Goal: Transaction & Acquisition: Purchase product/service

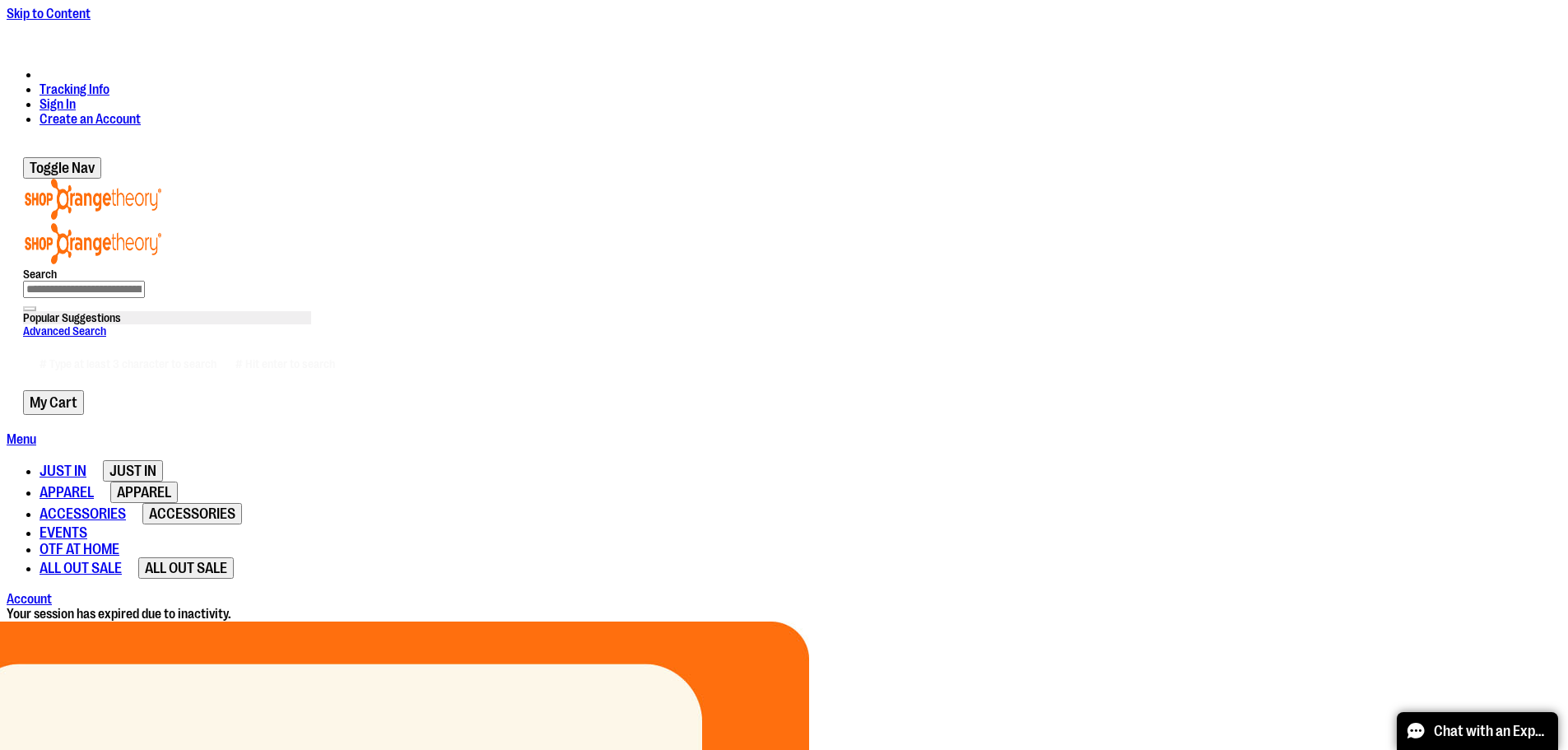
click at [76, 97] on link "Sign In" at bounding box center [57, 104] width 36 height 15
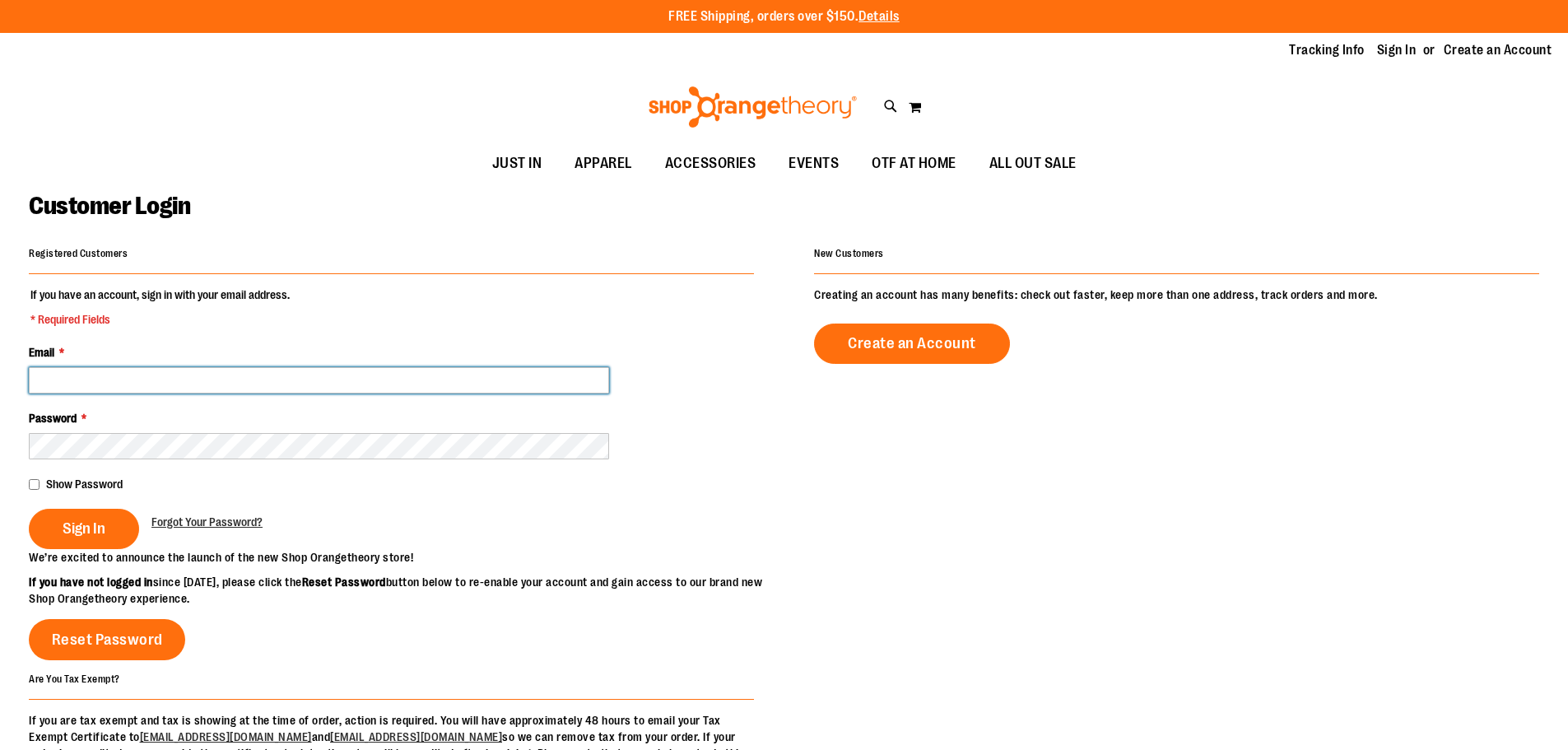
click at [103, 369] on input "Email *" at bounding box center [319, 380] width 580 height 27
type input "**********"
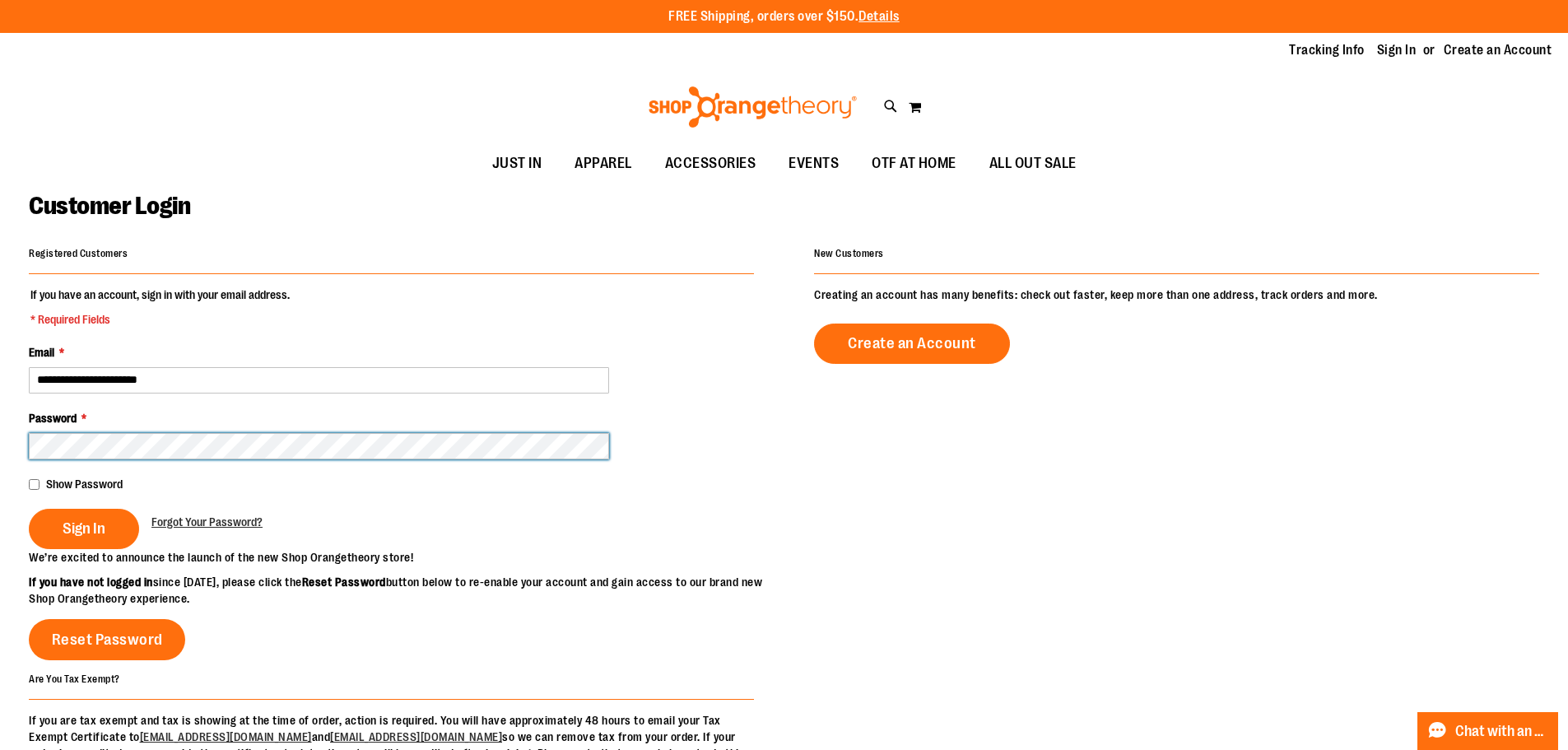
click at [29, 509] on button "Sign In" at bounding box center [83, 529] width 110 height 41
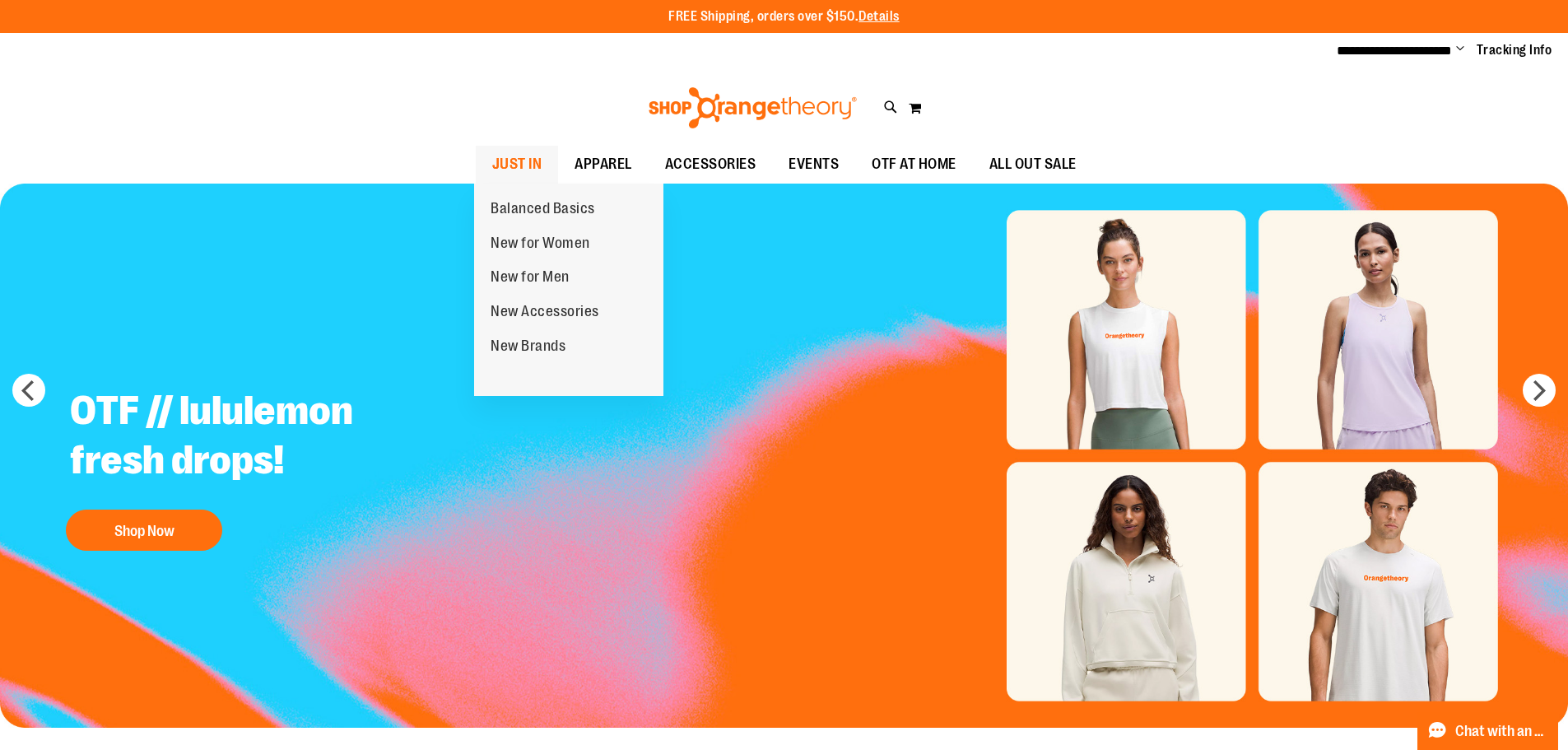
click at [520, 160] on span "JUST IN" at bounding box center [517, 164] width 50 height 37
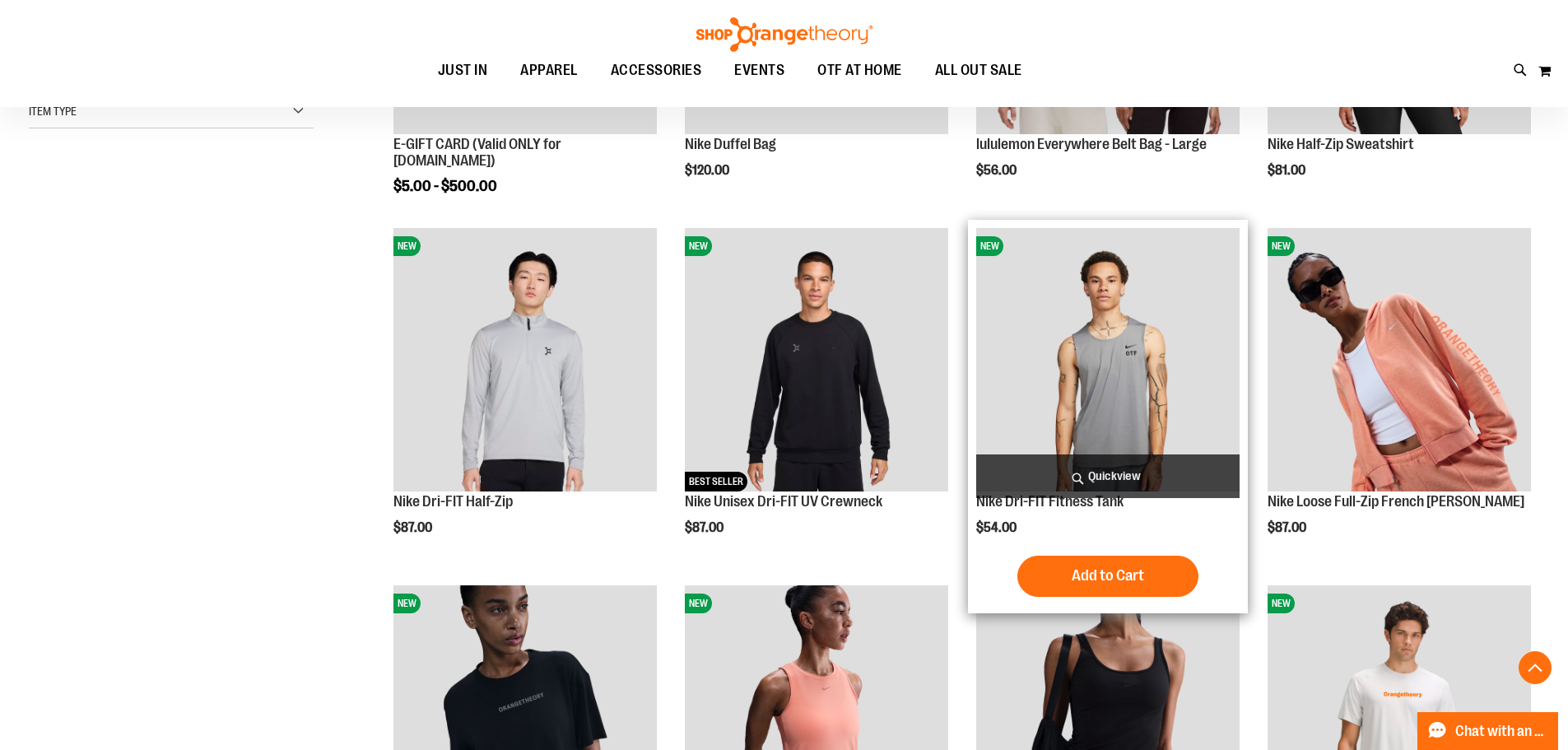
scroll to position [493, 0]
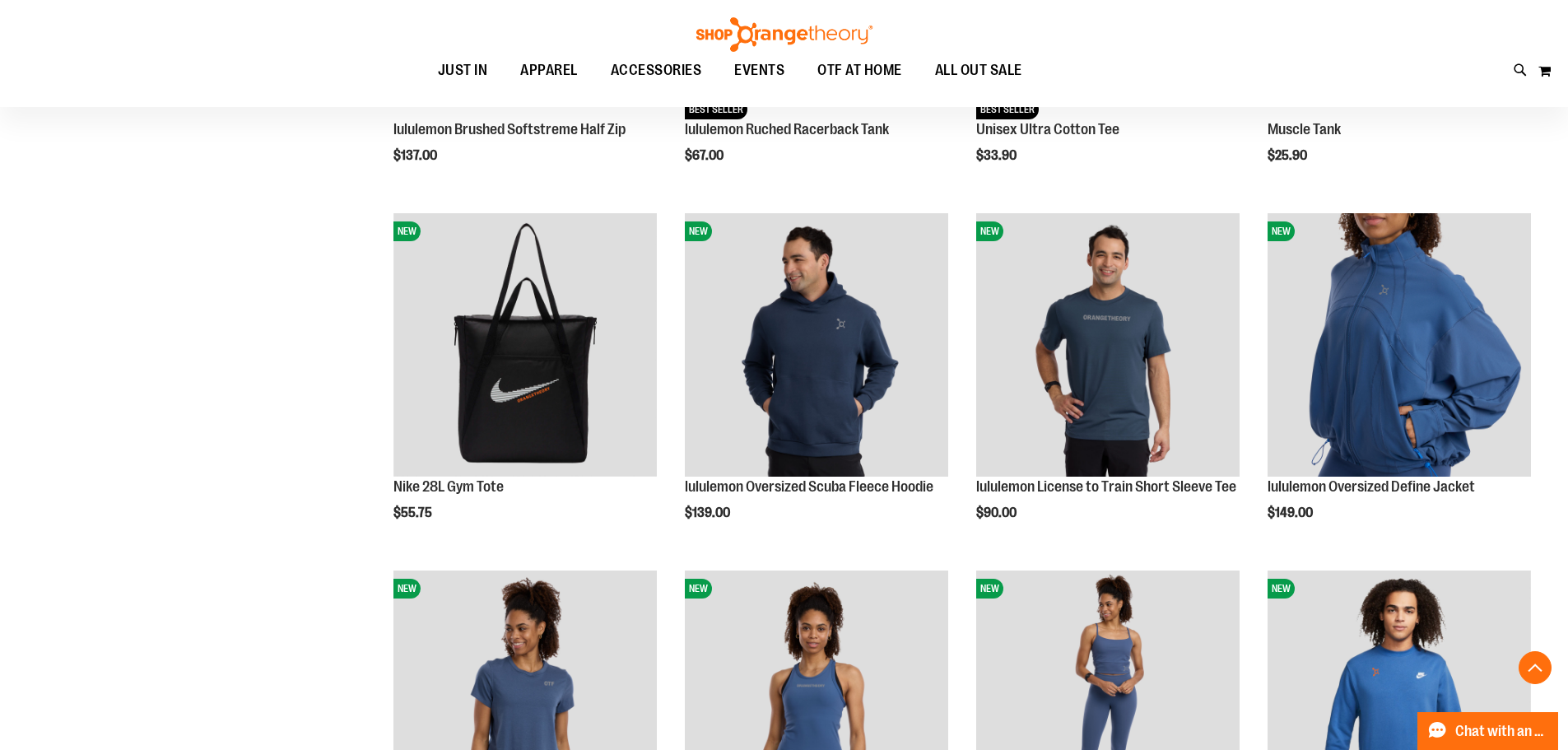
scroll to position [1563, 0]
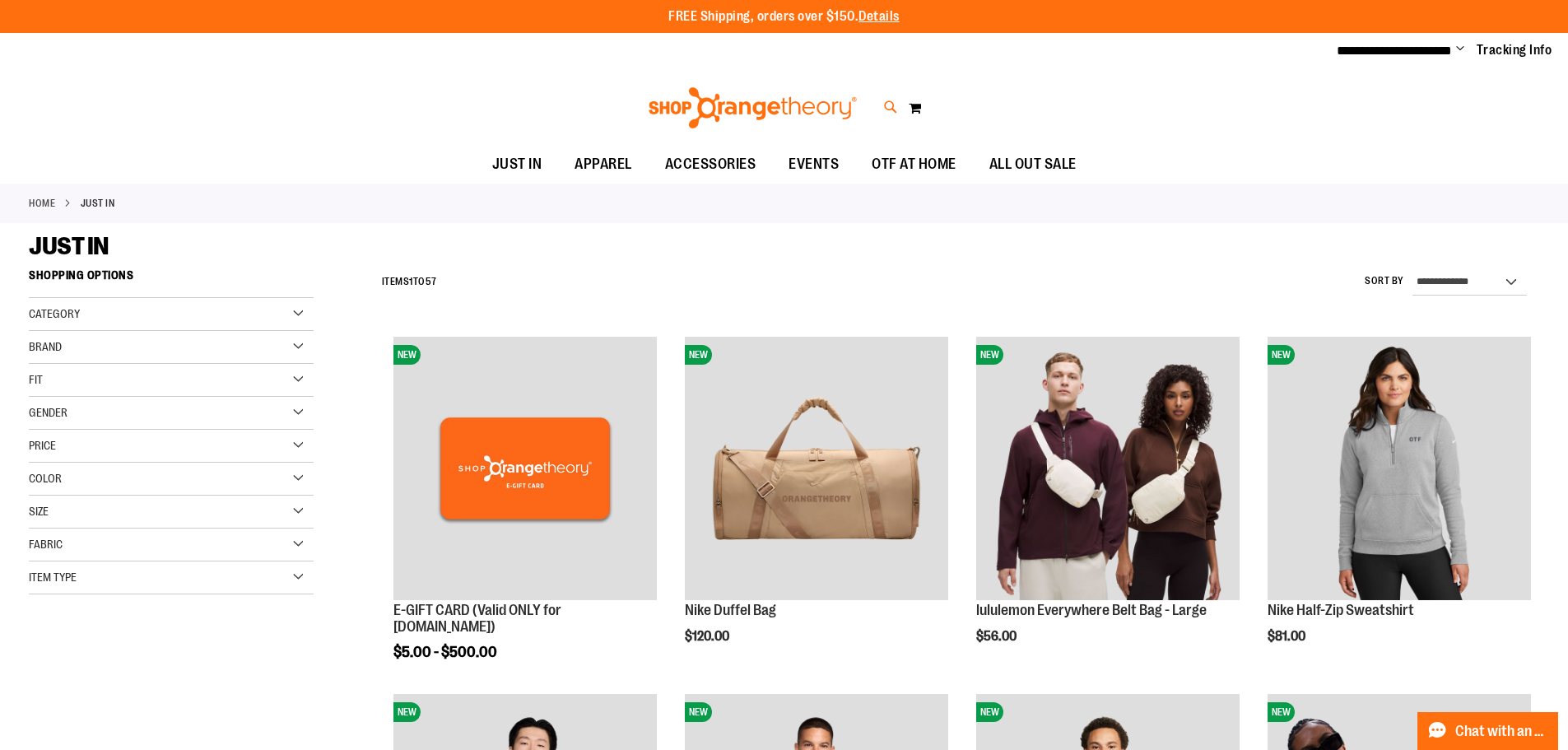
click at [887, 105] on icon at bounding box center [890, 107] width 14 height 18
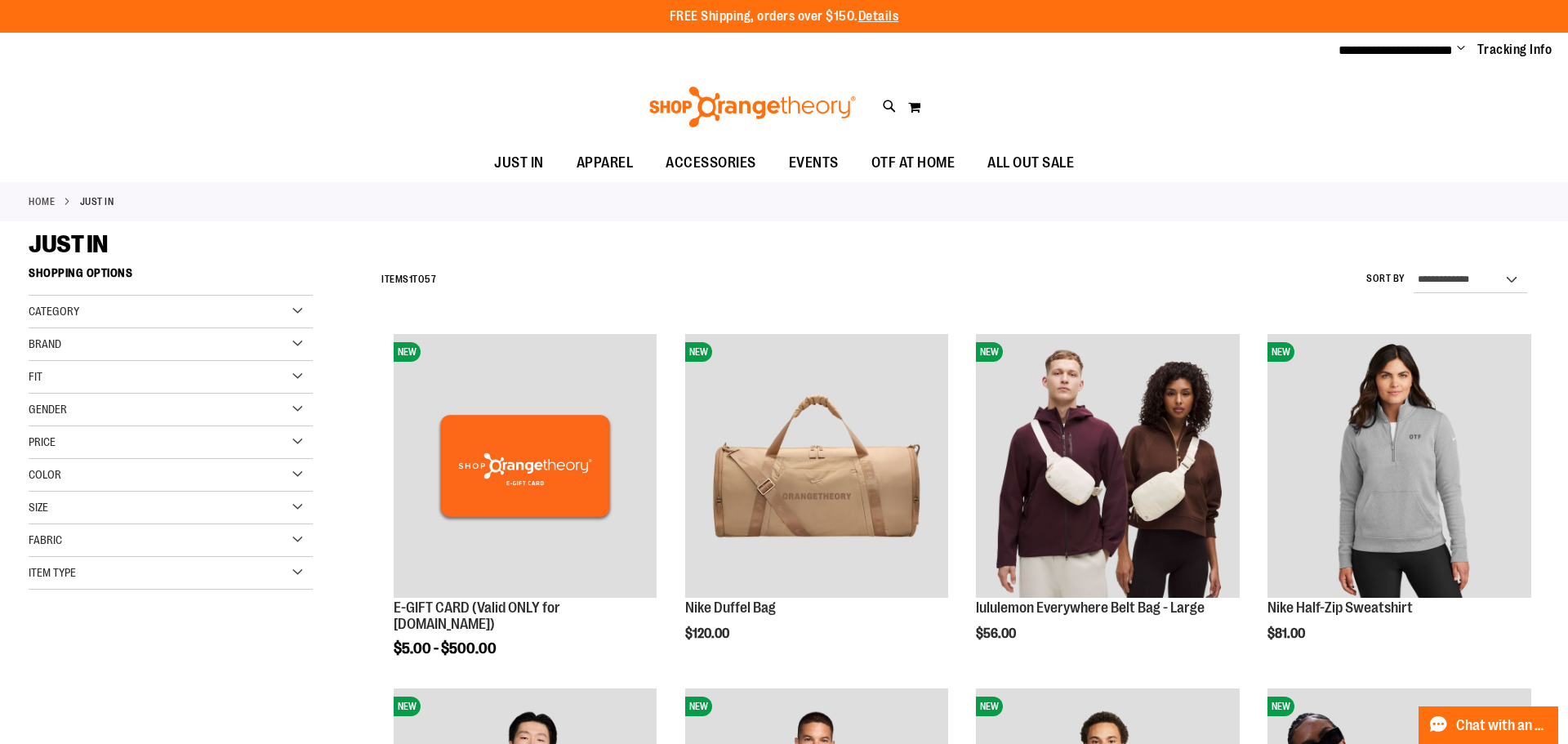
type input "****"
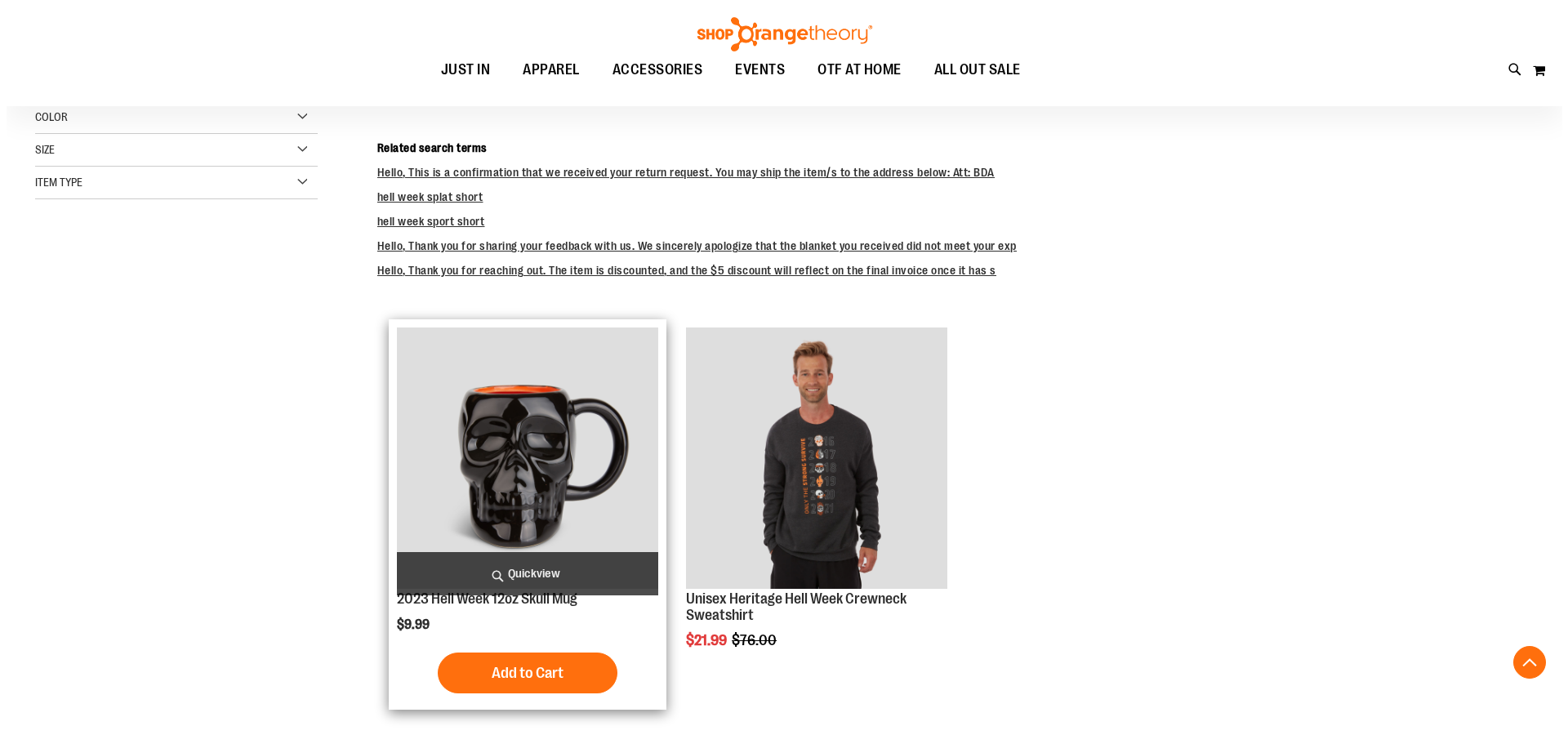
scroll to position [326, 0]
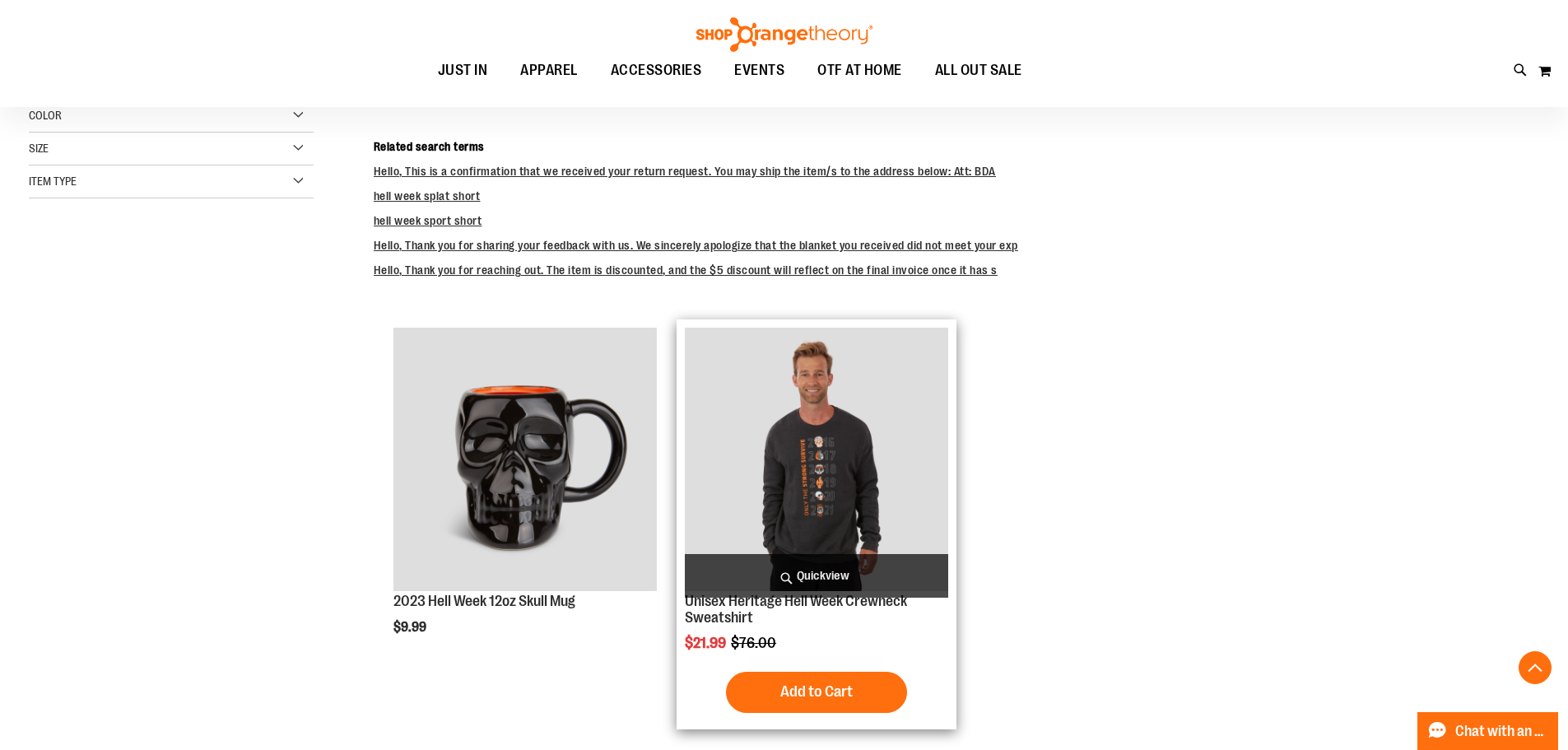
click at [804, 575] on span "Quickview" at bounding box center [815, 575] width 263 height 43
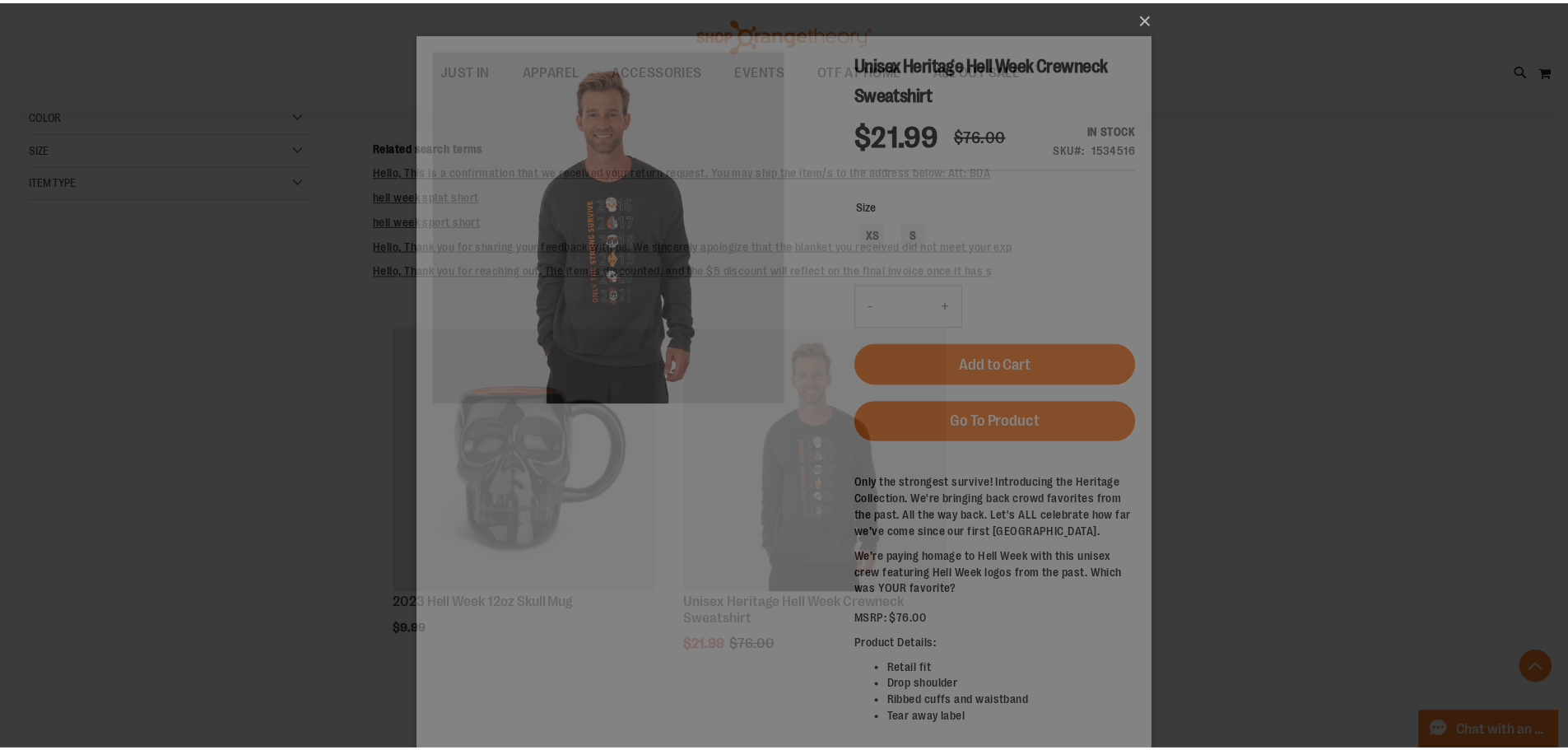
scroll to position [0, 0]
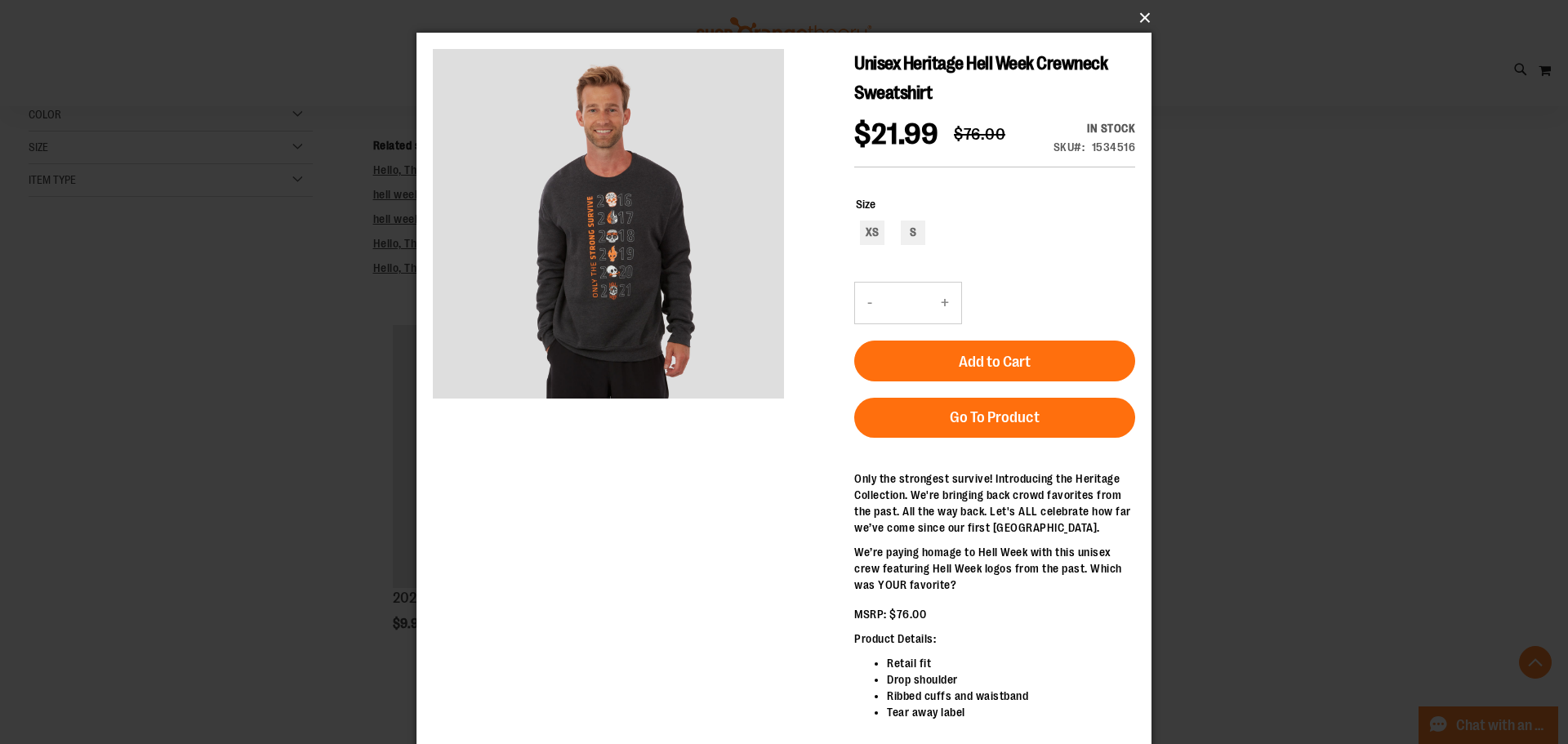
click at [1142, 12] on button "×" at bounding box center [789, 17] width 735 height 36
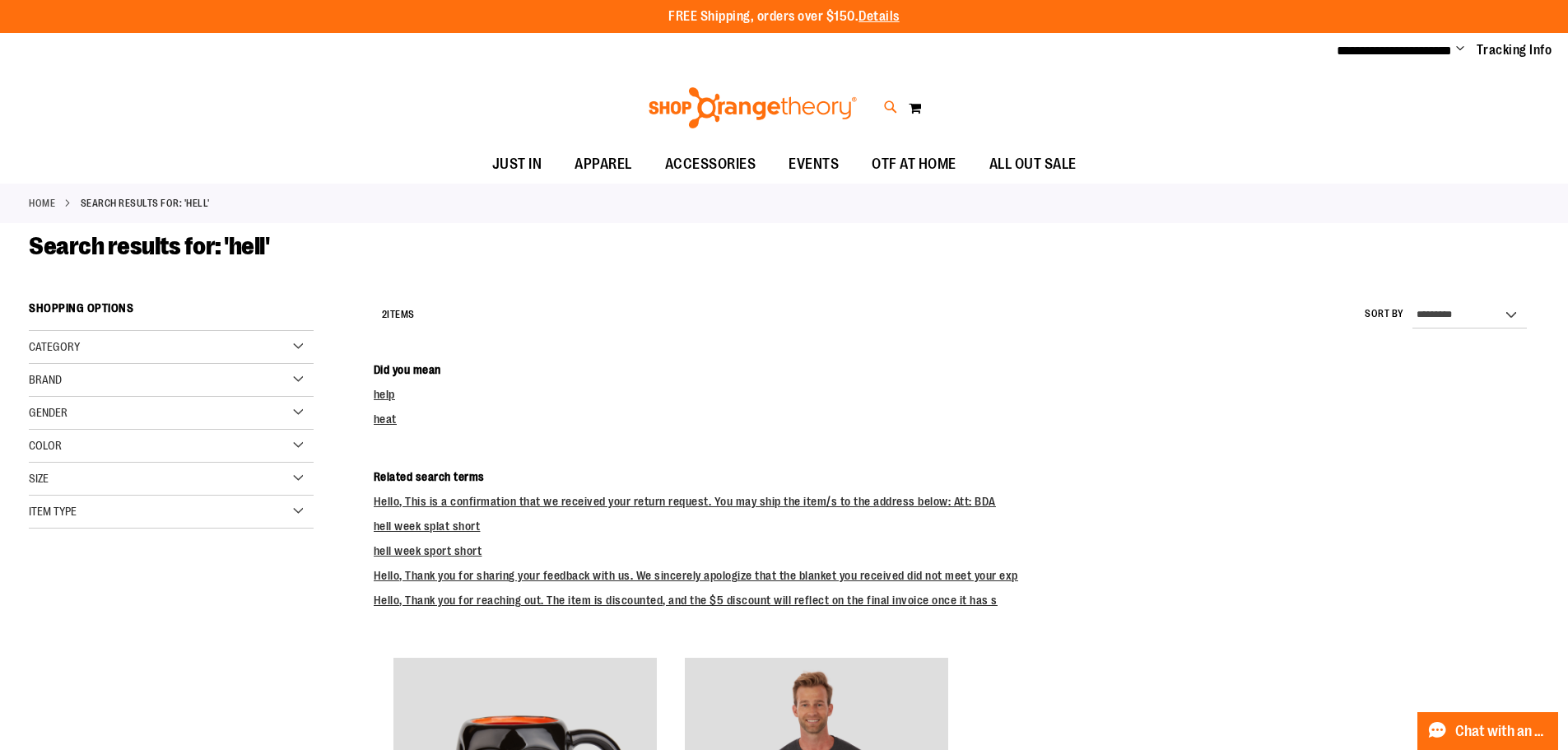
click at [888, 105] on icon at bounding box center [890, 107] width 14 height 18
type input "*"
click at [549, 206] on div "Search Popular Suggestions Advanced Search # Type at least 3 character to searc…" at bounding box center [789, 407] width 1253 height 684
click at [1252, 231] on div "Search Popular Suggestions Advanced Search # Type at least 3 character to searc…" at bounding box center [789, 407] width 1253 height 684
click at [1559, 27] on link at bounding box center [1560, 26] width 26 height 35
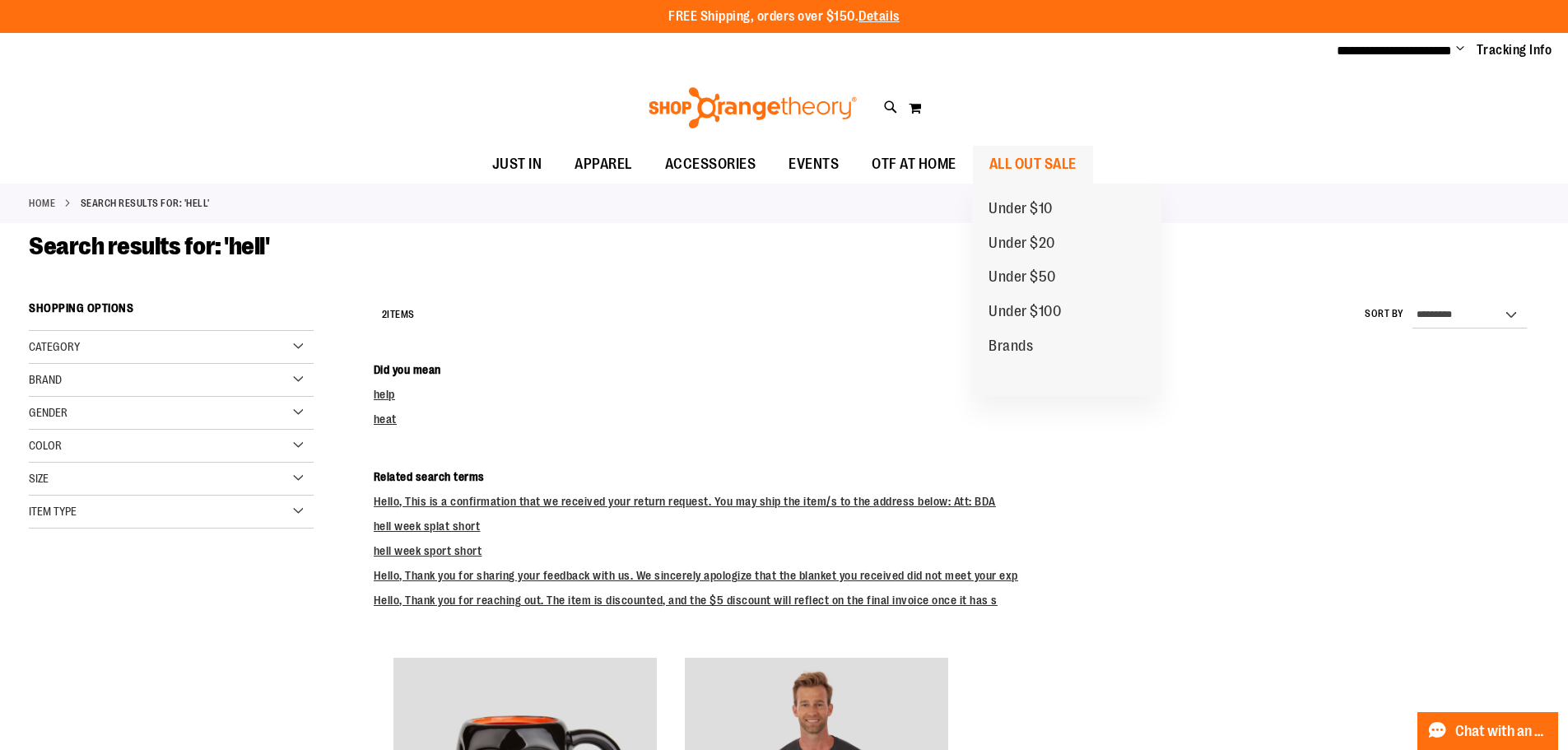
click at [1023, 166] on span "ALL OUT SALE" at bounding box center [1032, 164] width 87 height 37
click at [1040, 162] on span "ALL OUT SALE" at bounding box center [1032, 164] width 87 height 37
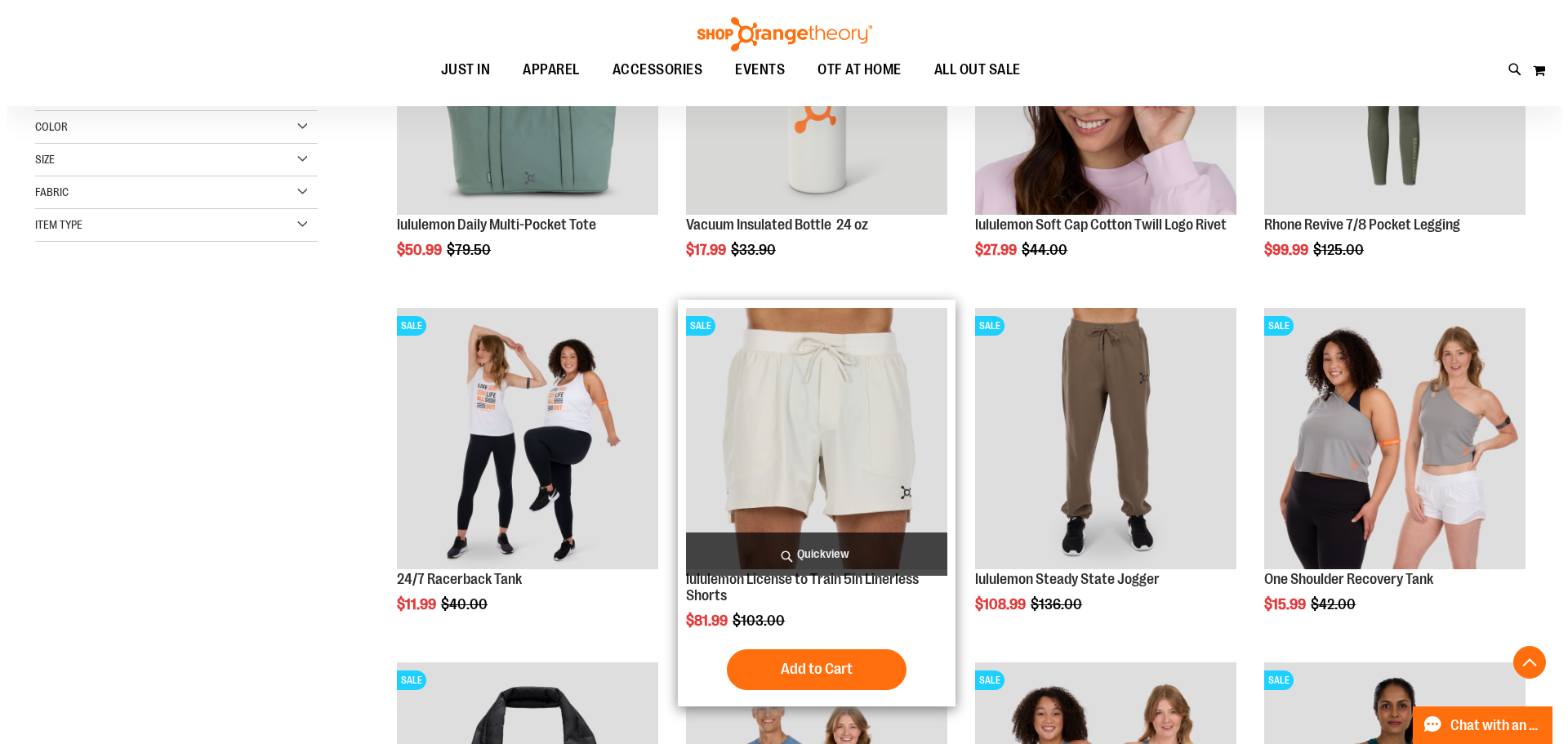
scroll to position [408, 0]
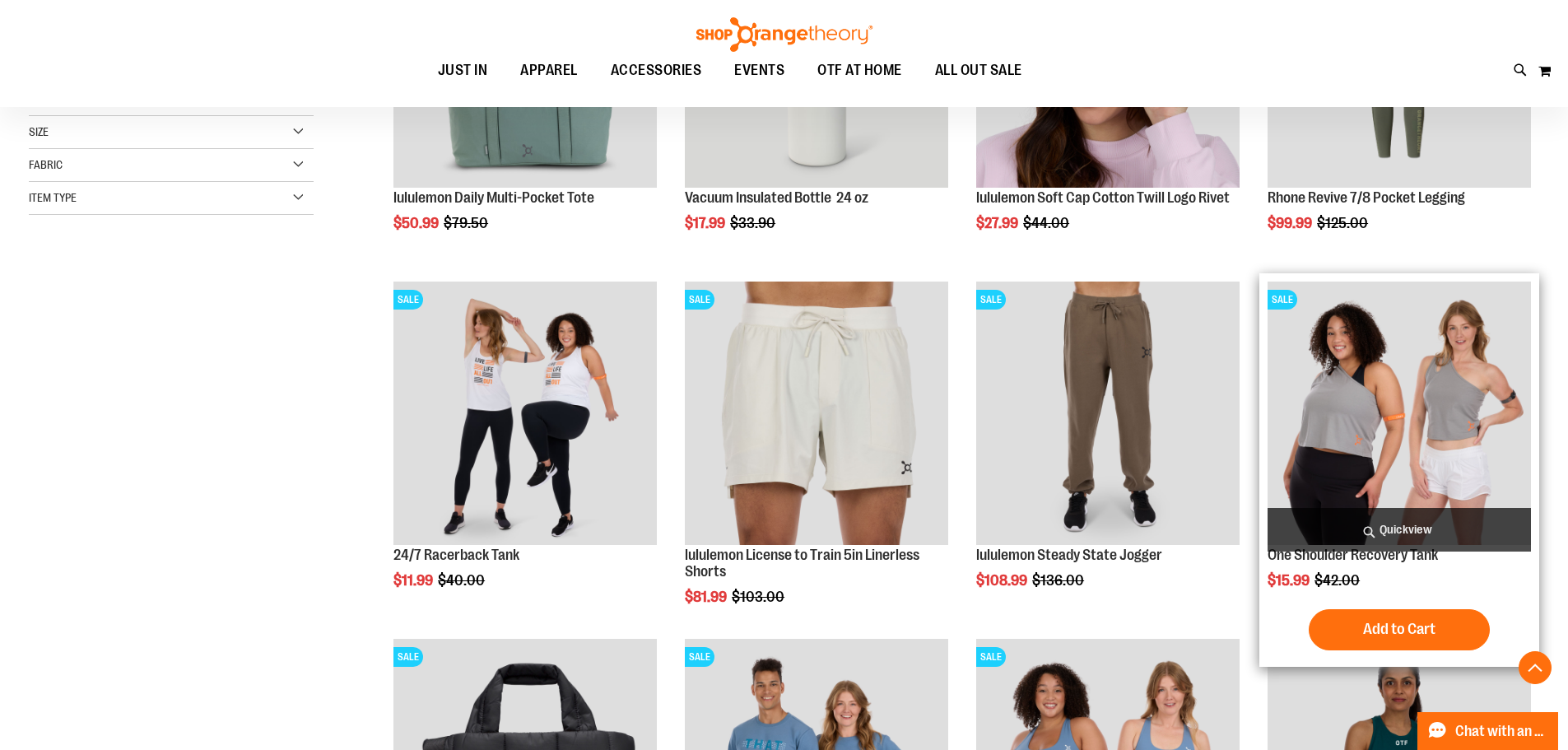
click at [1398, 533] on span "Quickview" at bounding box center [1398, 529] width 263 height 43
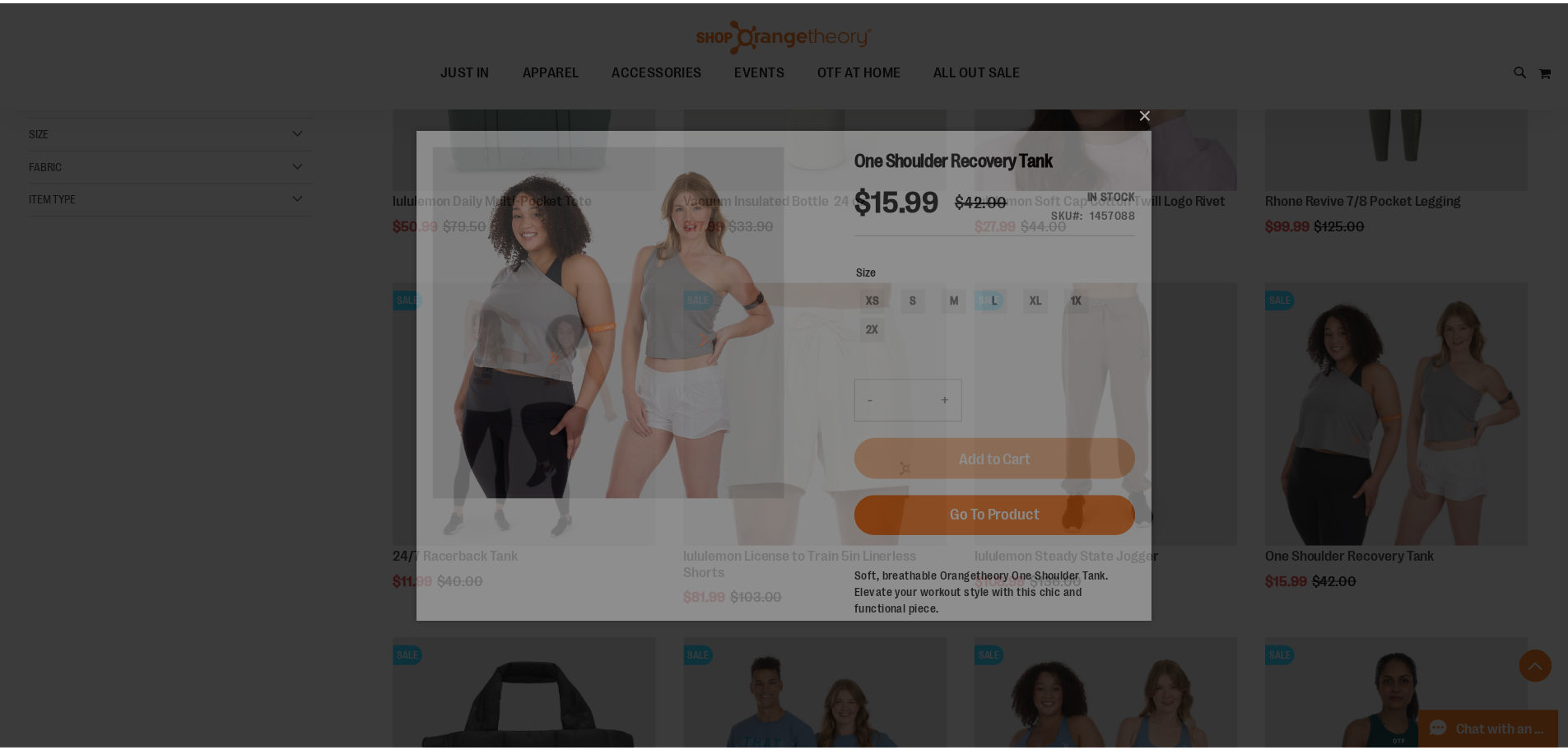
scroll to position [0, 0]
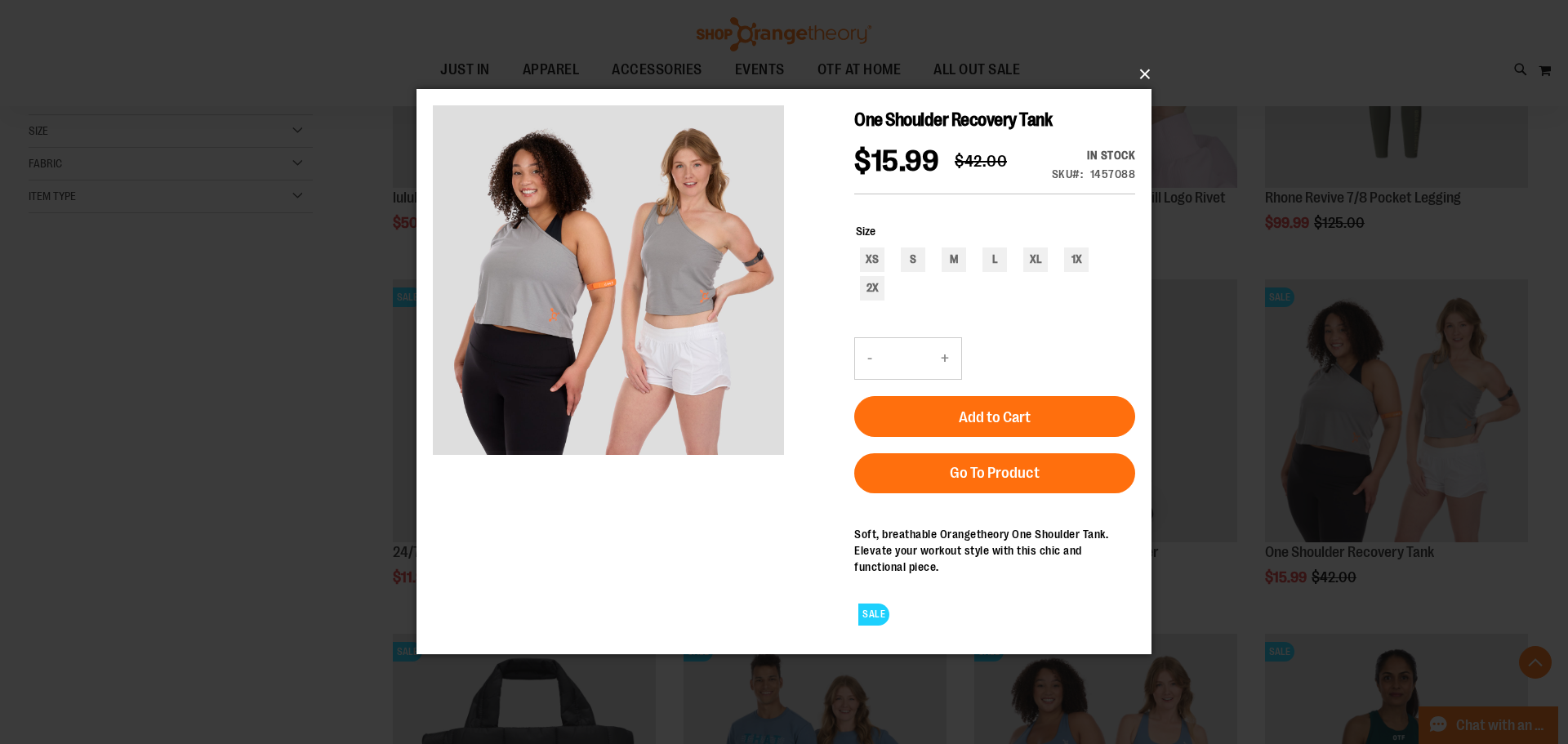
click at [1150, 68] on button "×" at bounding box center [789, 73] width 735 height 36
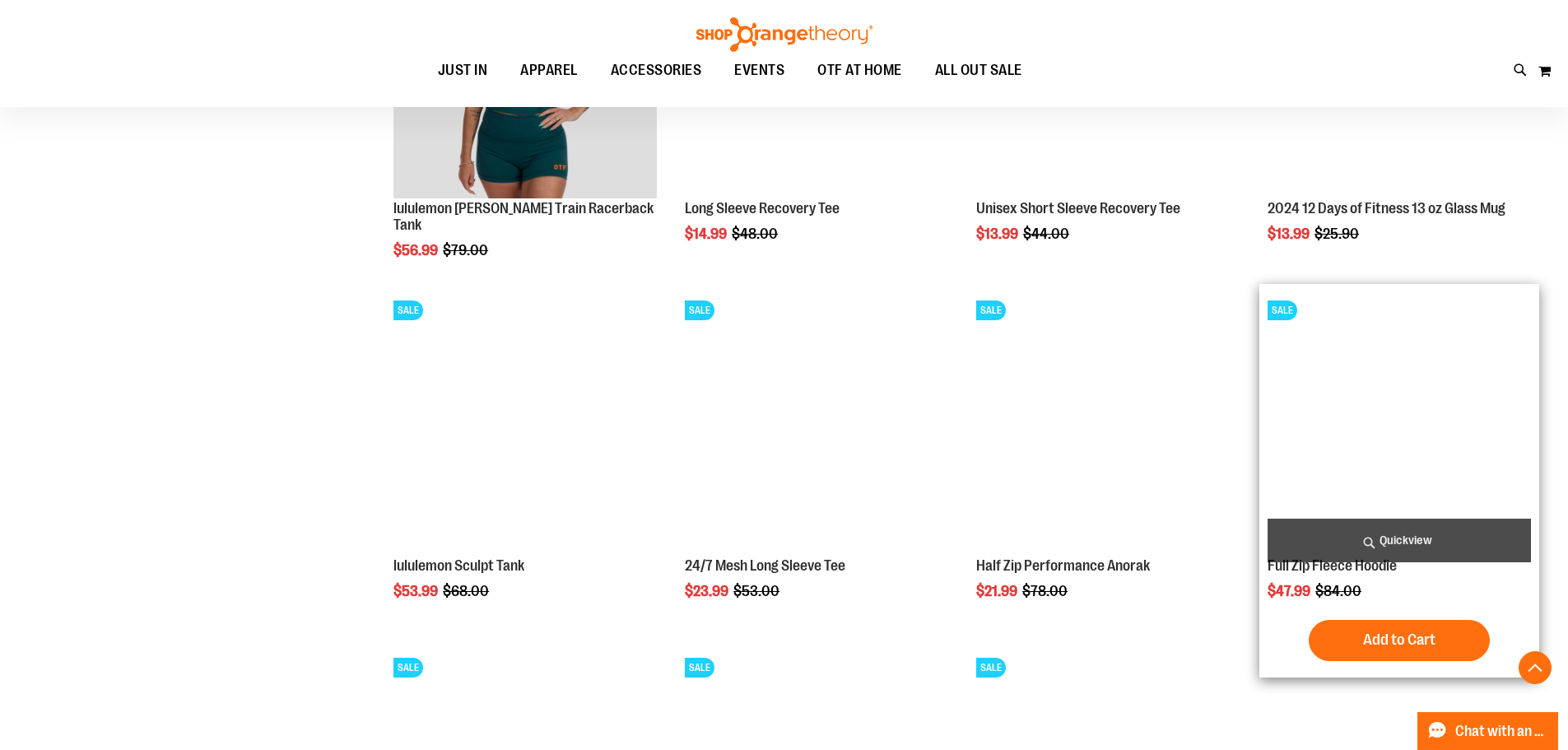
scroll to position [1481, 0]
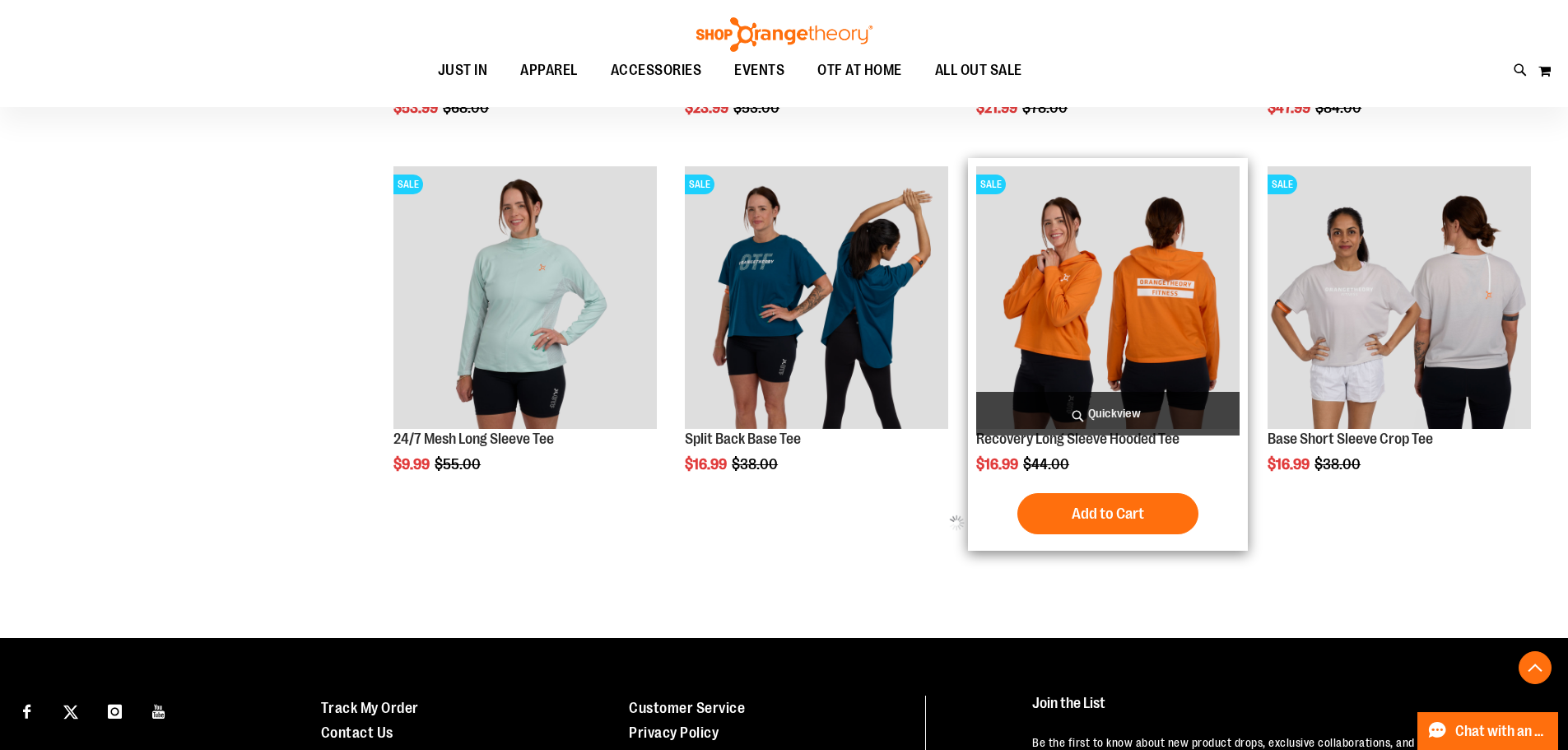
scroll to position [1975, 0]
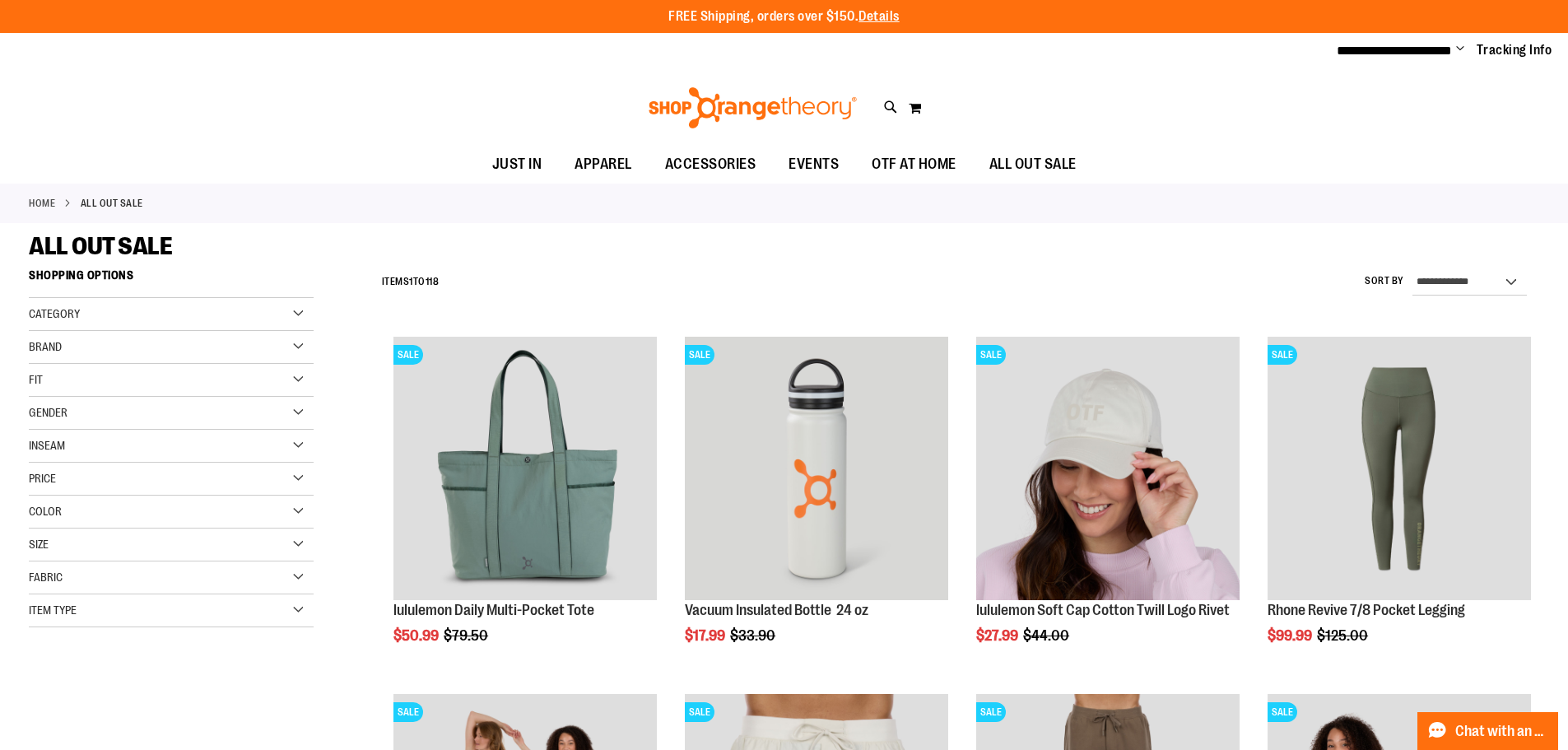
click at [42, 200] on link "Home" at bounding box center [42, 203] width 27 height 15
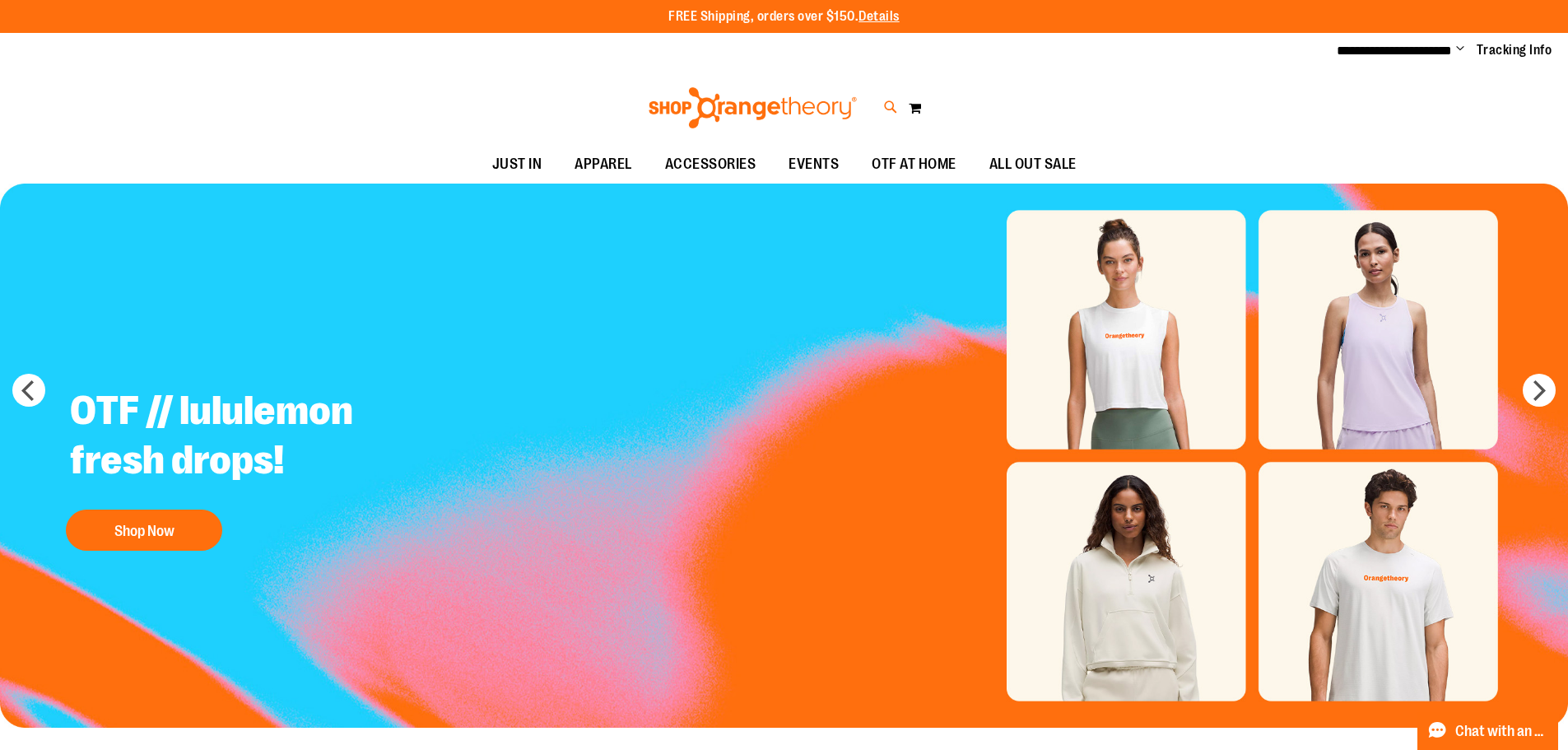
click at [892, 104] on icon at bounding box center [890, 107] width 14 height 18
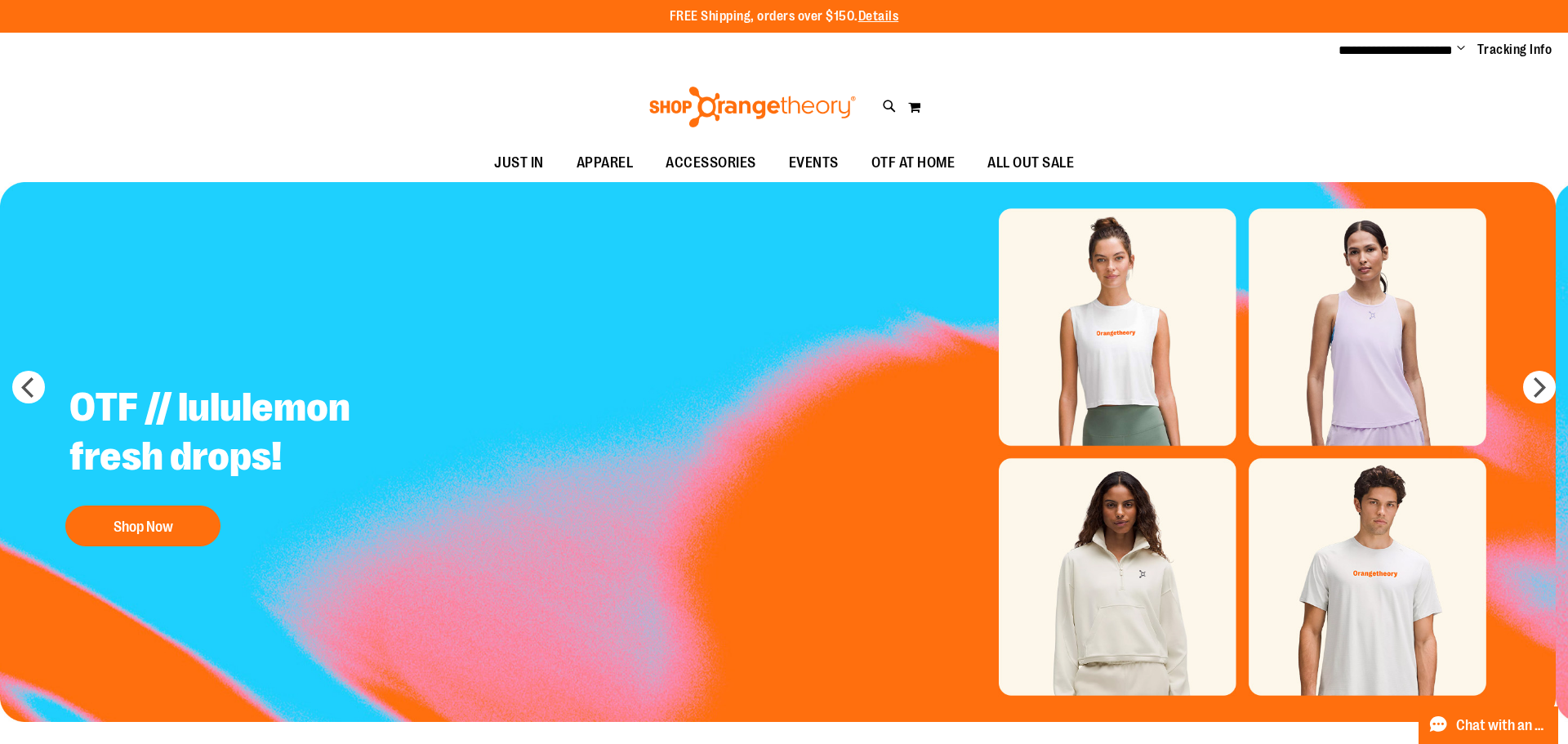
click at [302, 84] on input "Search" at bounding box center [783, 92] width 1244 height 54
type input "********"
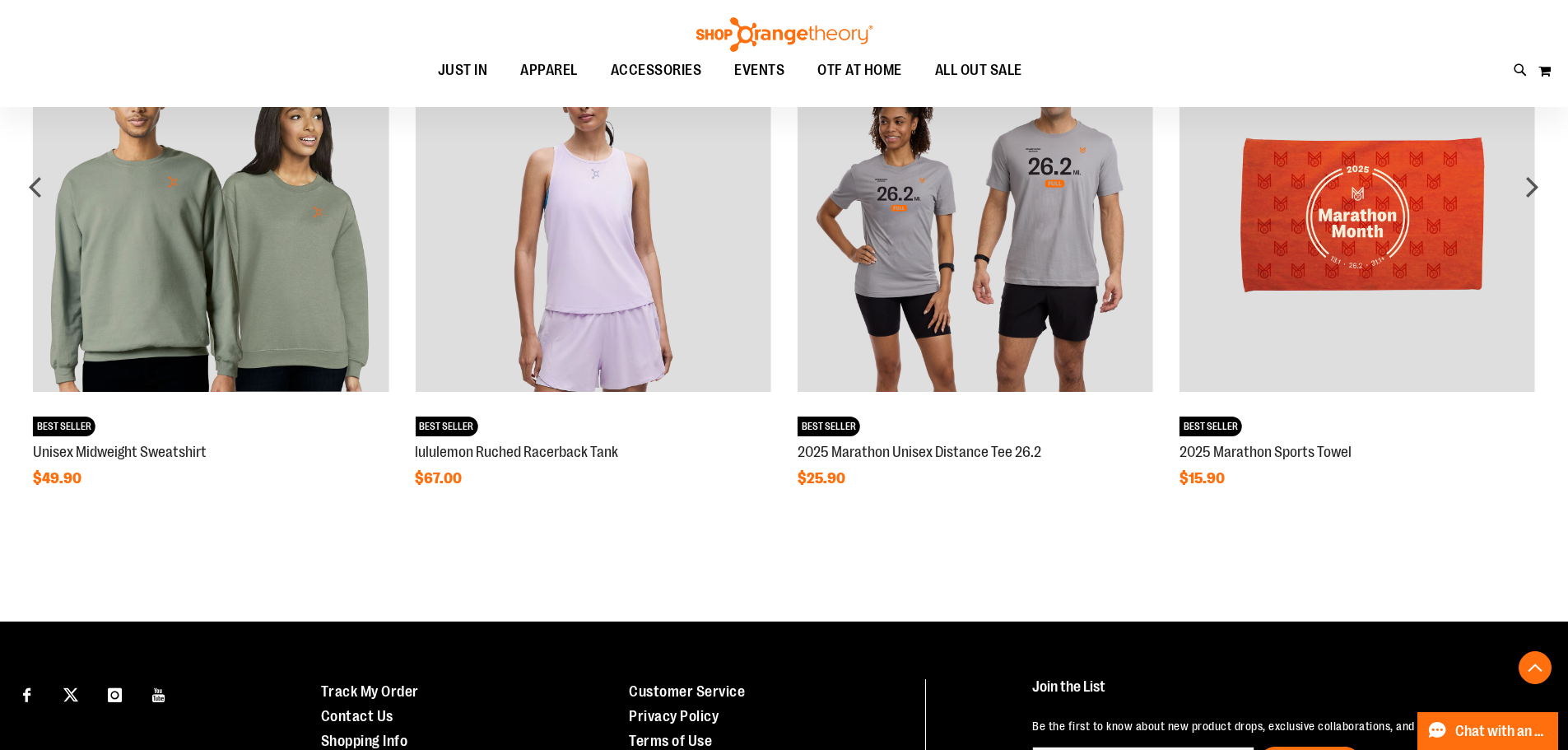
scroll to position [904, 0]
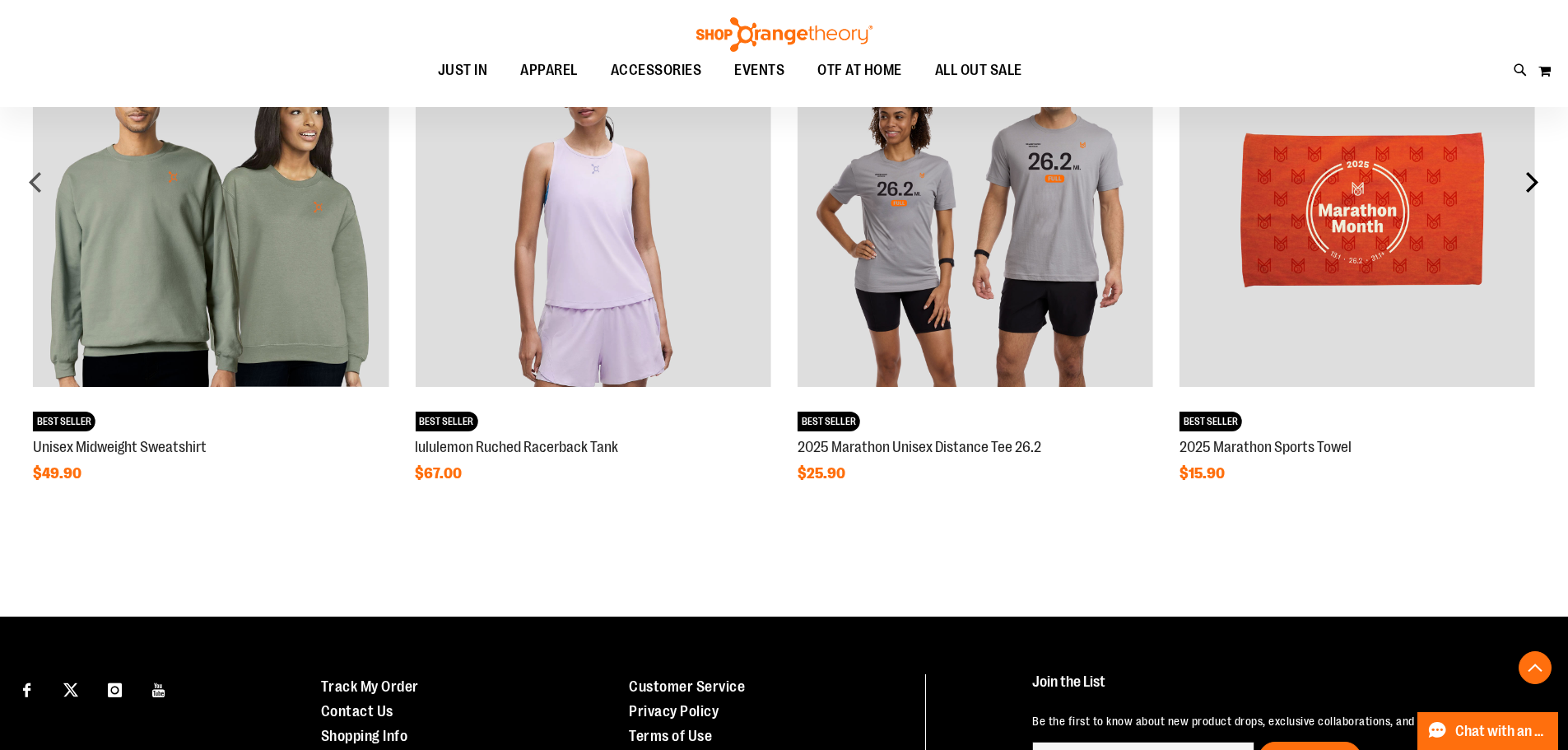
click at [1539, 181] on div "next" at bounding box center [1532, 182] width 33 height 33
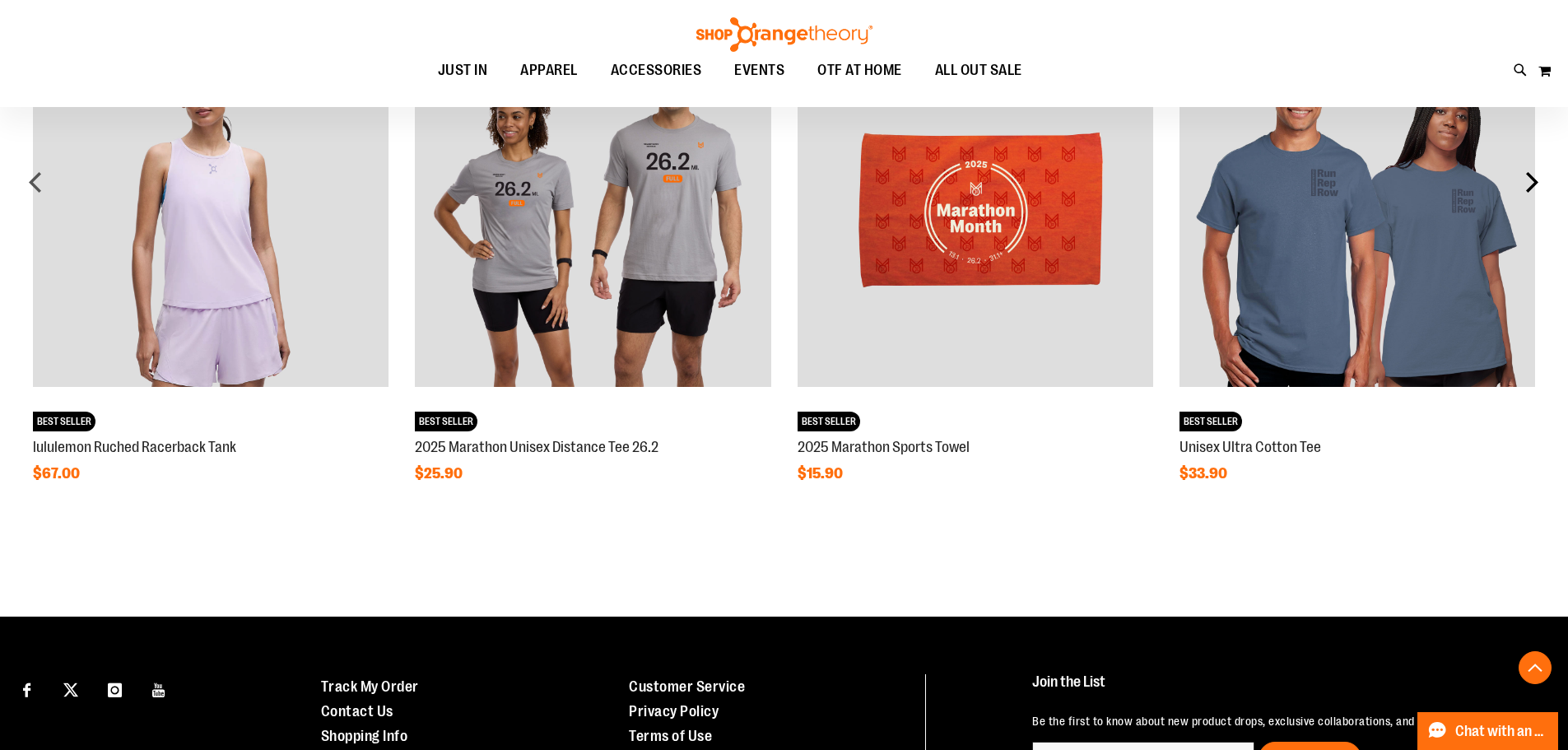
click at [1539, 181] on div "next" at bounding box center [1532, 182] width 33 height 33
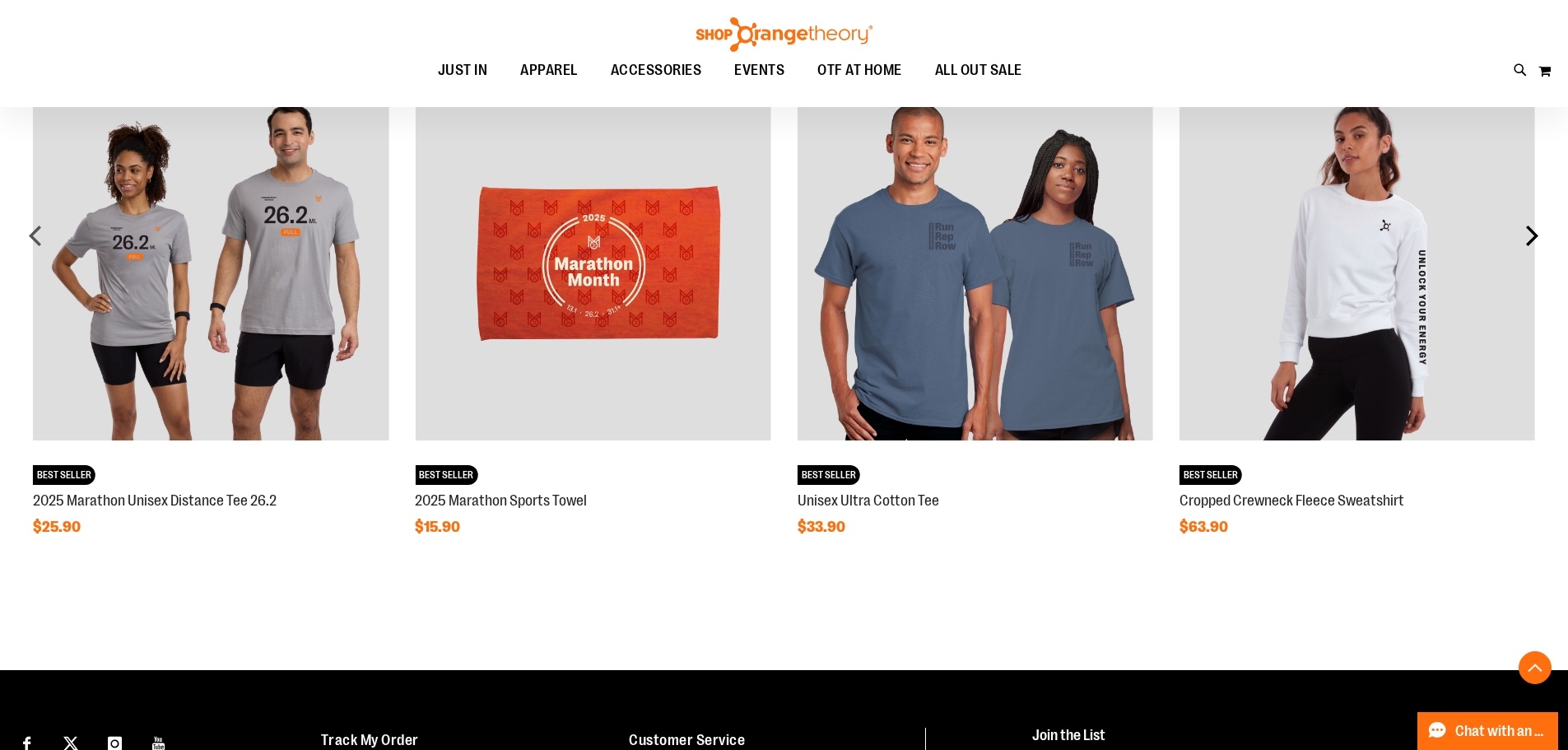
scroll to position [822, 0]
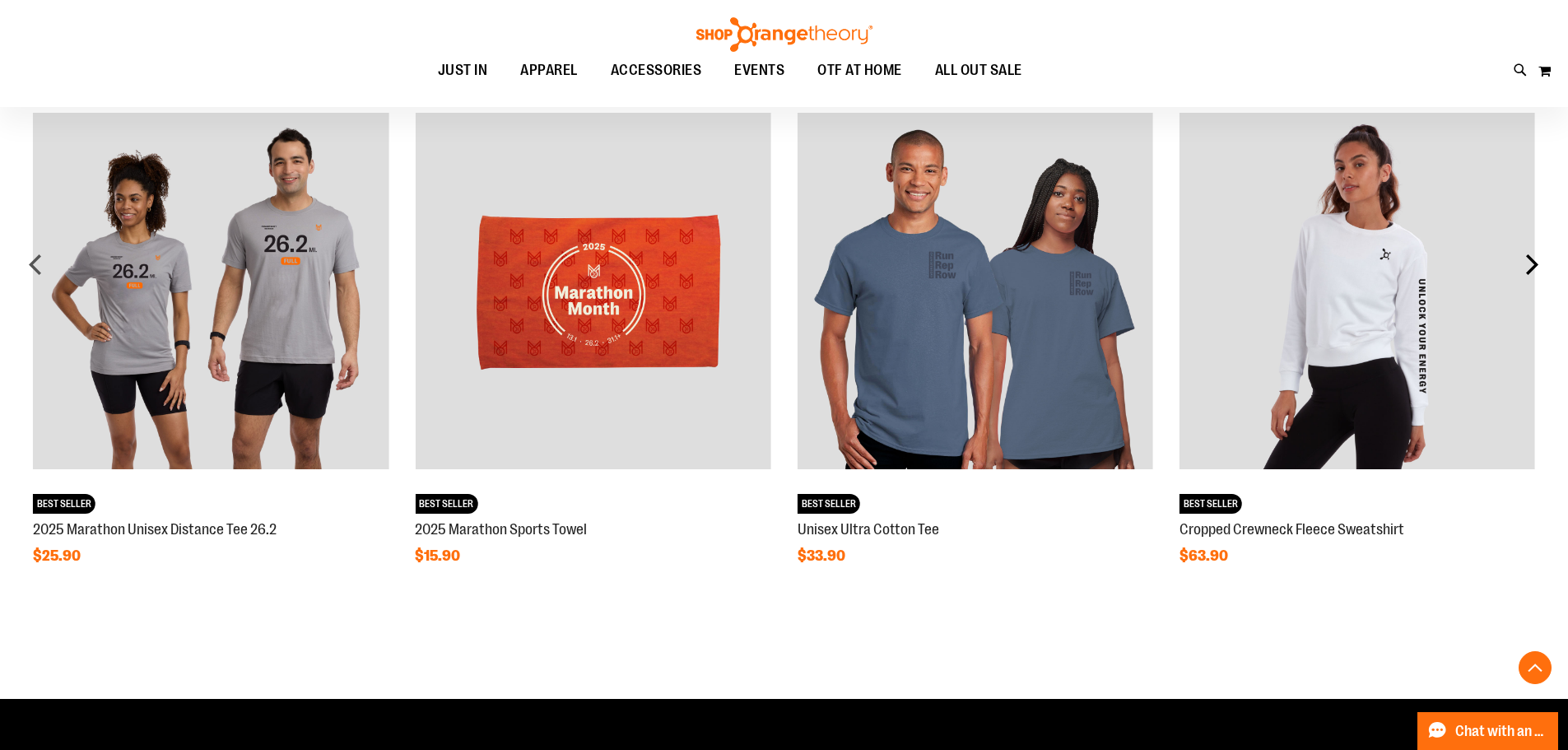
click at [1534, 270] on div "next" at bounding box center [1532, 264] width 33 height 33
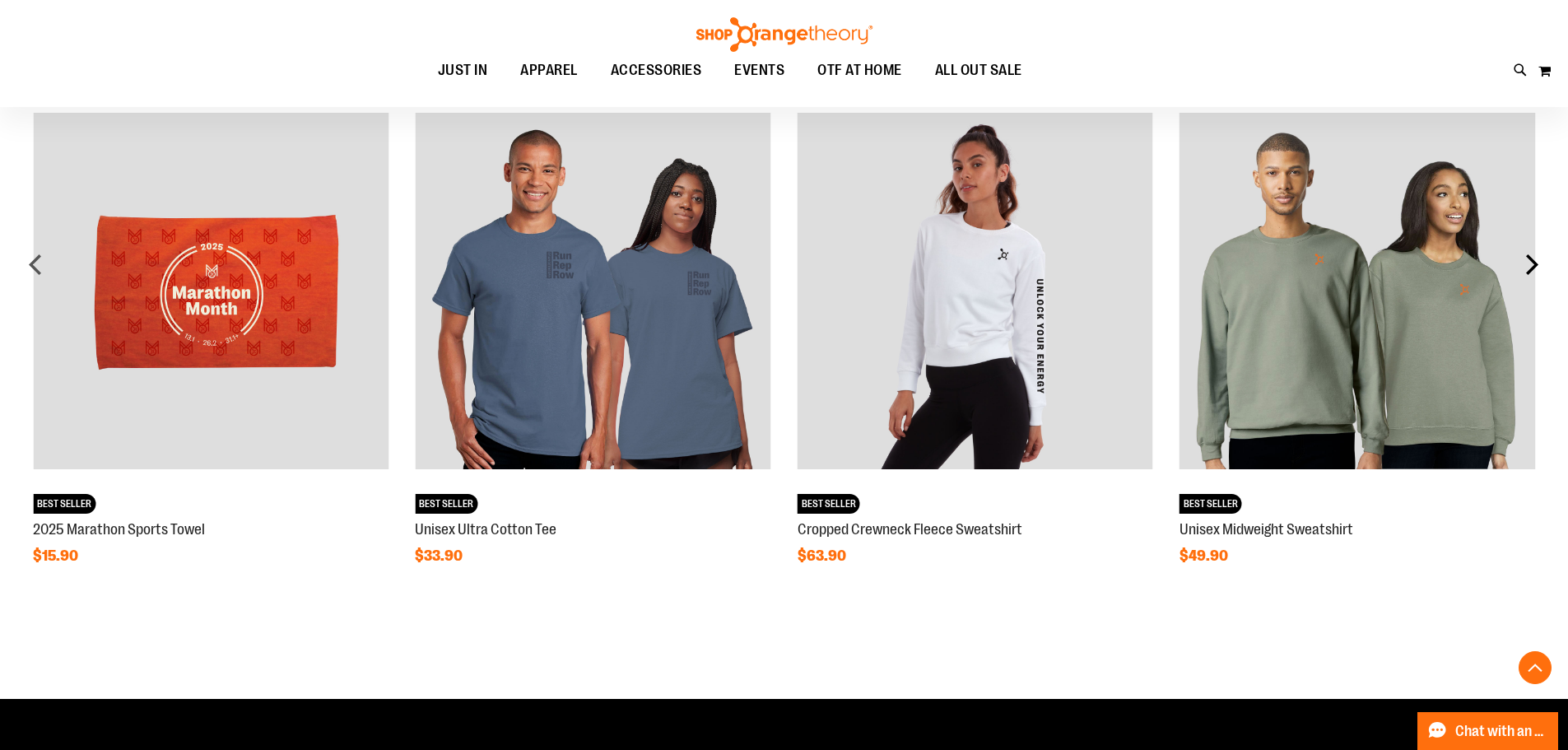
click at [1534, 269] on div "next" at bounding box center [1532, 264] width 33 height 33
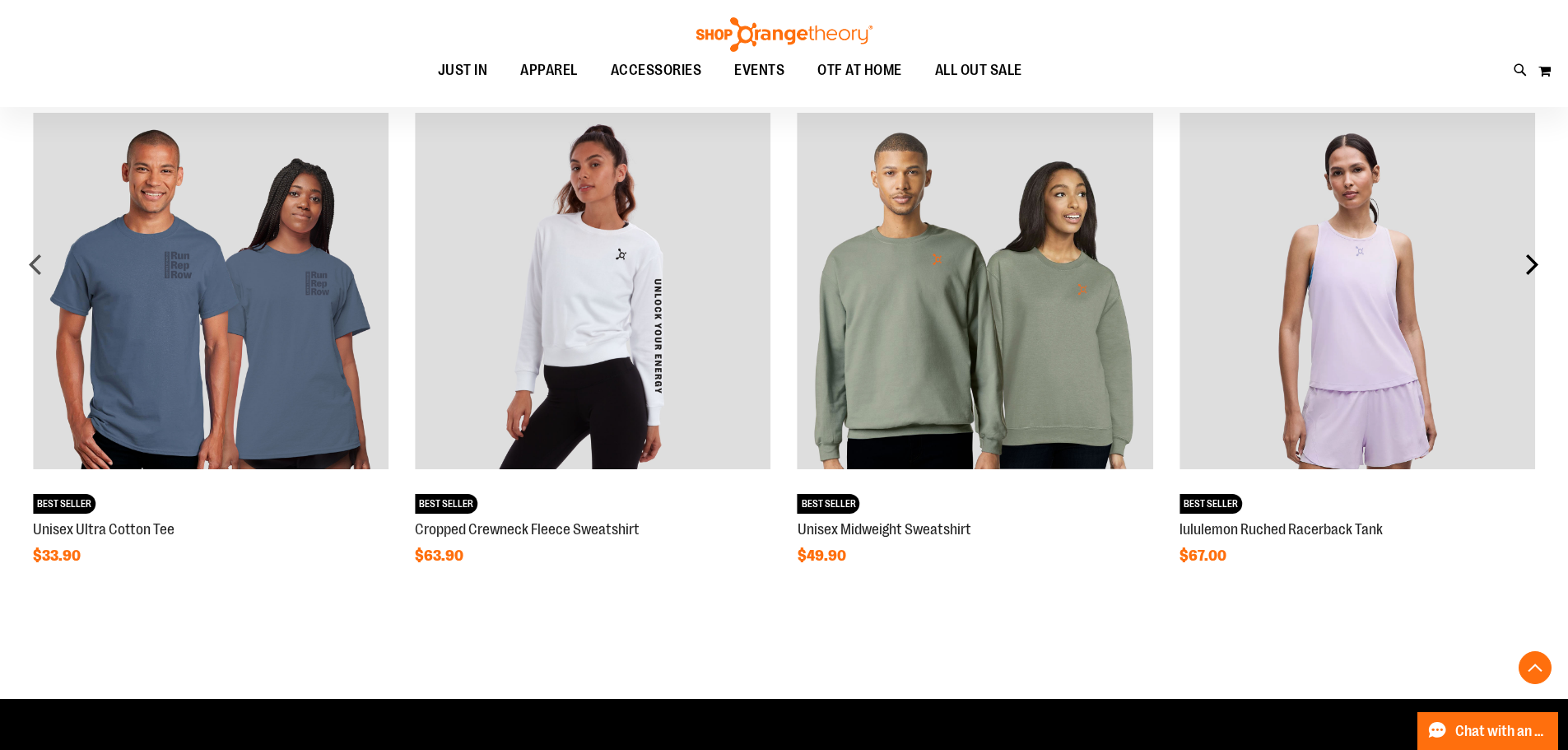
click at [1534, 269] on div "next" at bounding box center [1532, 264] width 33 height 33
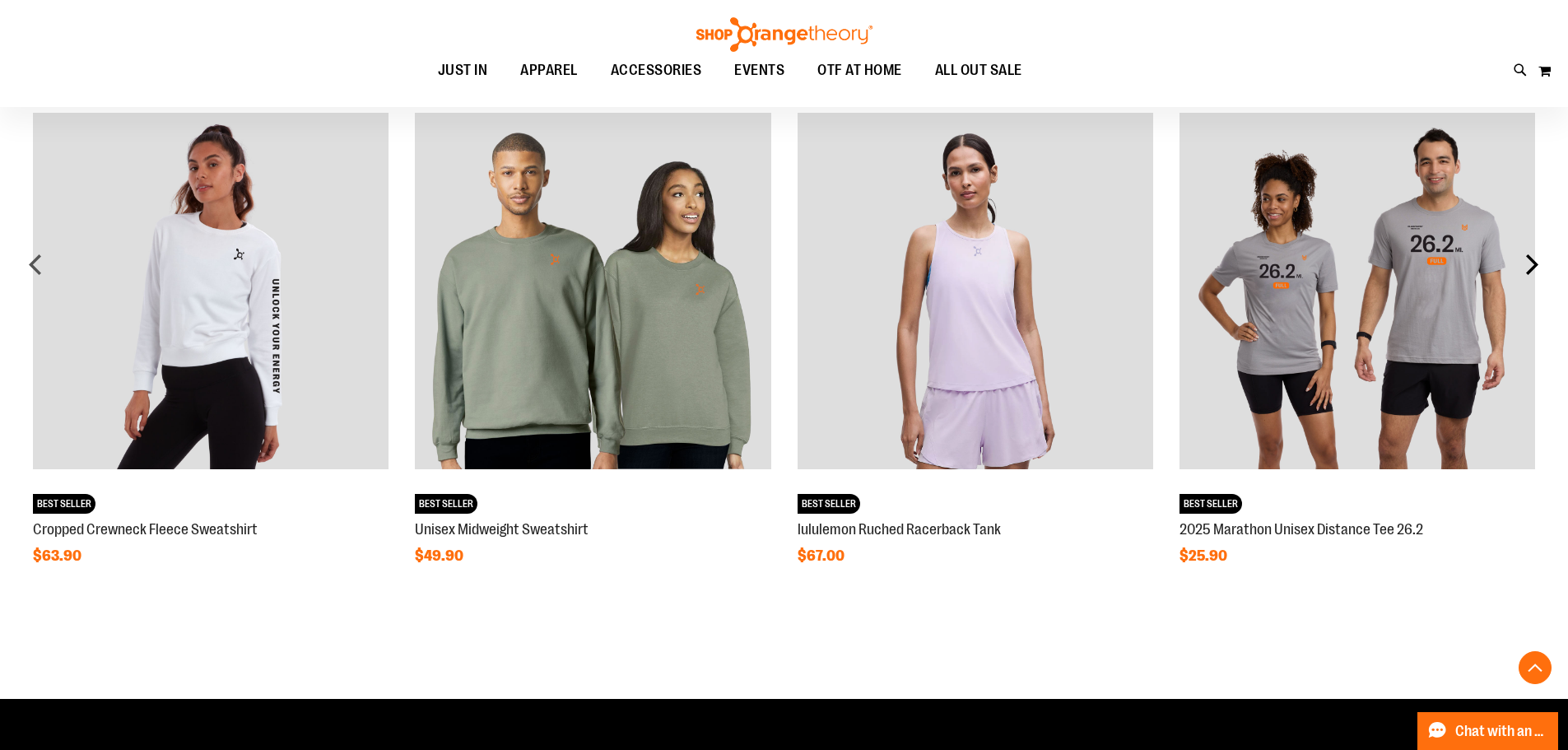
click at [1534, 269] on div "next" at bounding box center [1532, 264] width 33 height 33
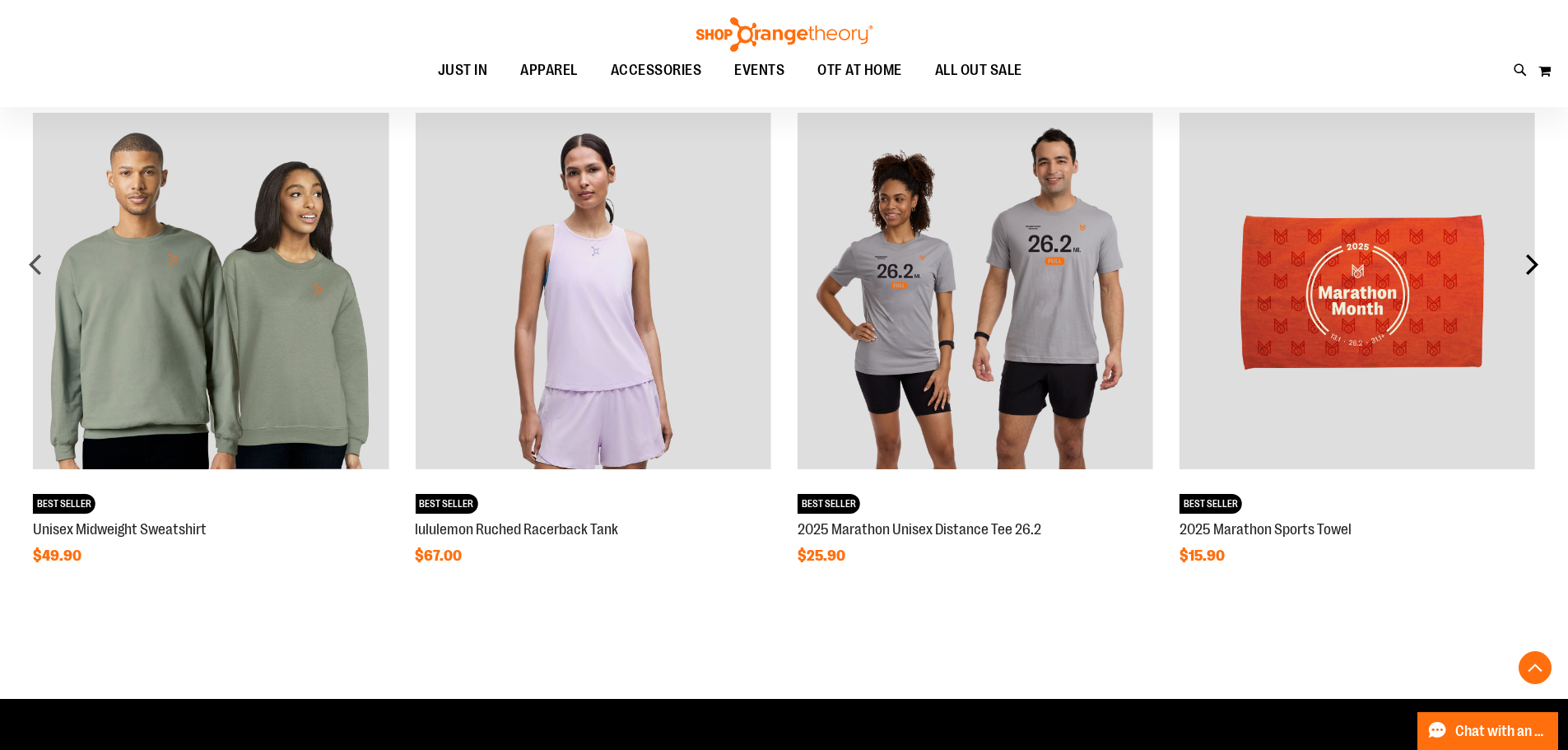
click at [1534, 269] on div "next" at bounding box center [1532, 264] width 33 height 33
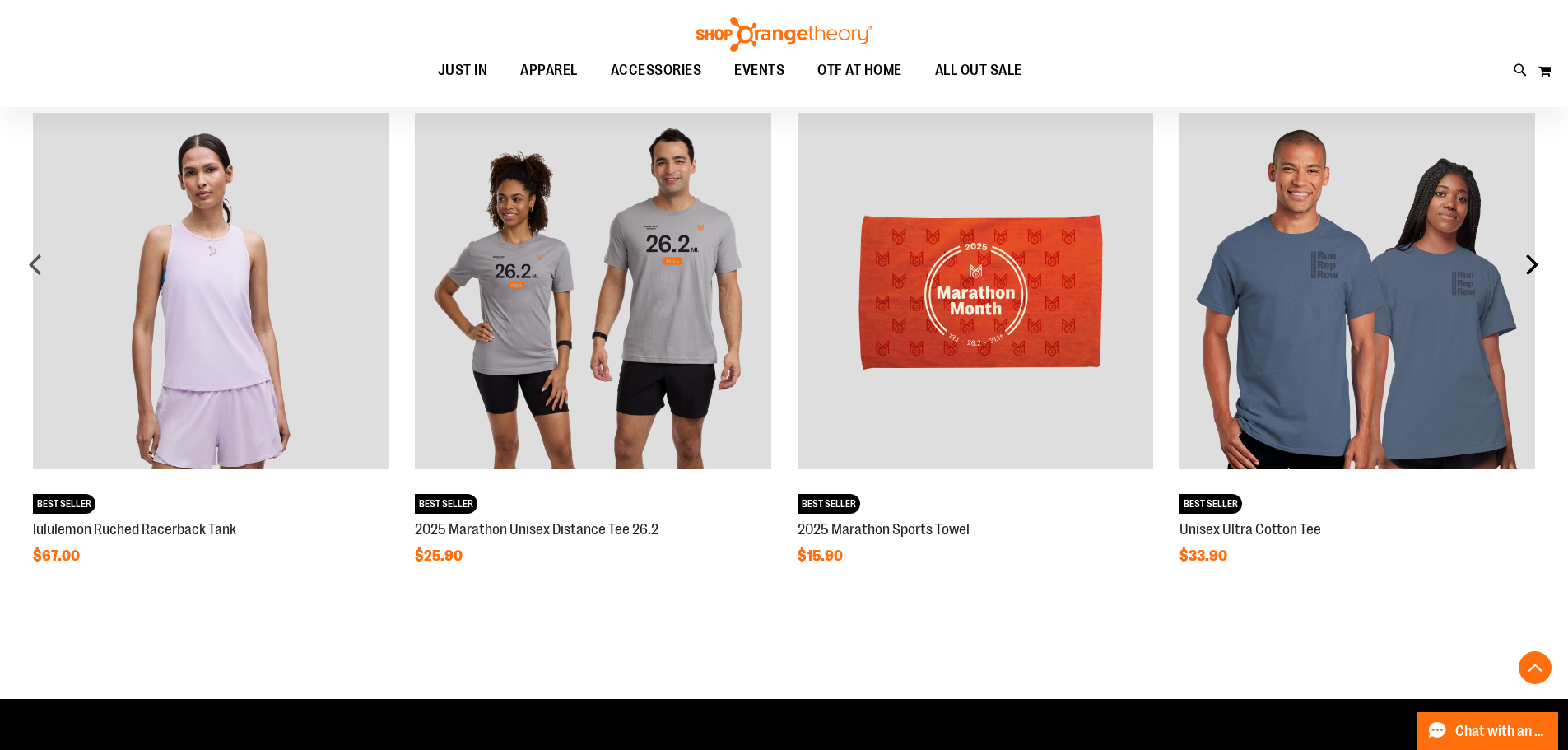
click at [1534, 269] on div "next" at bounding box center [1532, 264] width 33 height 33
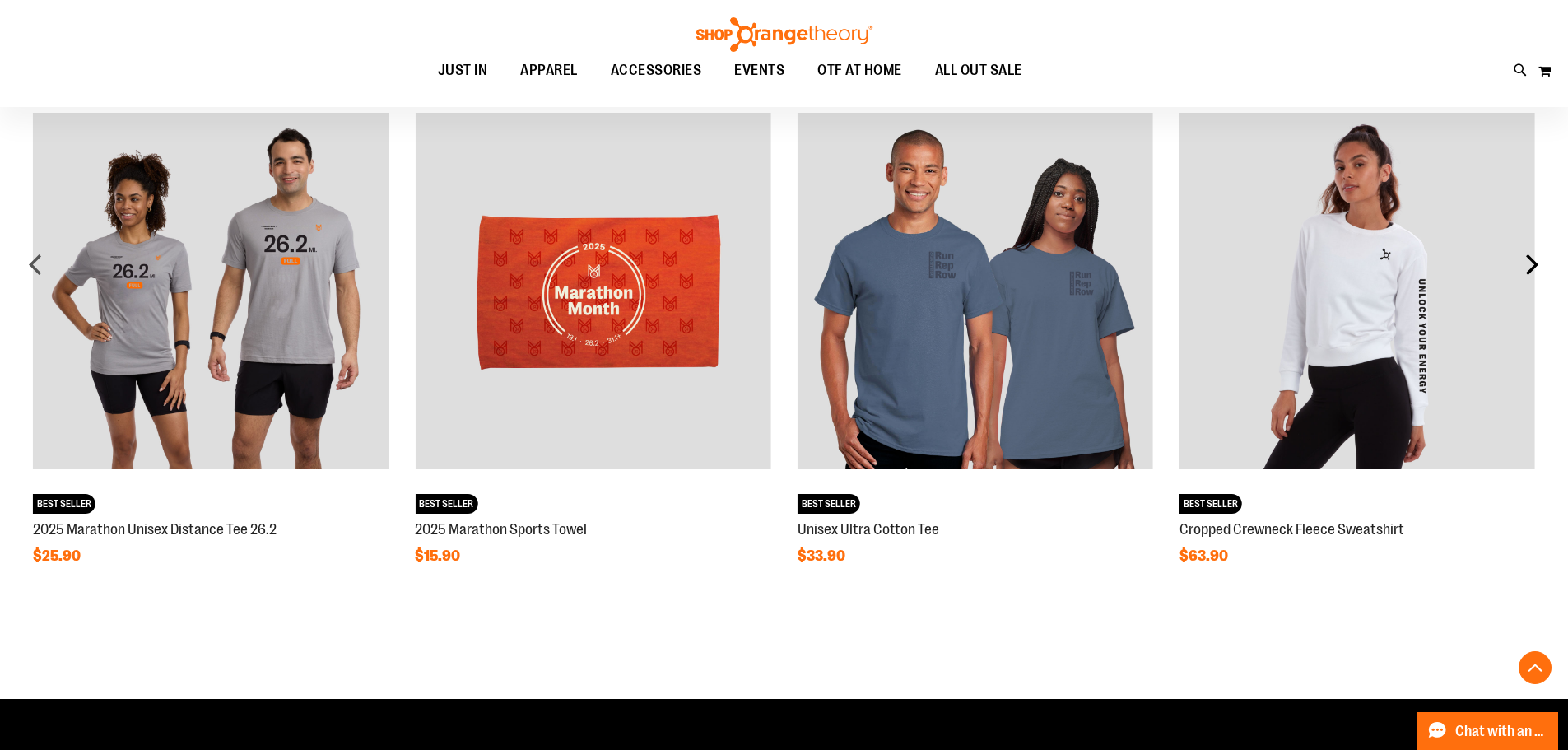
click at [1534, 269] on div "next" at bounding box center [1532, 264] width 33 height 33
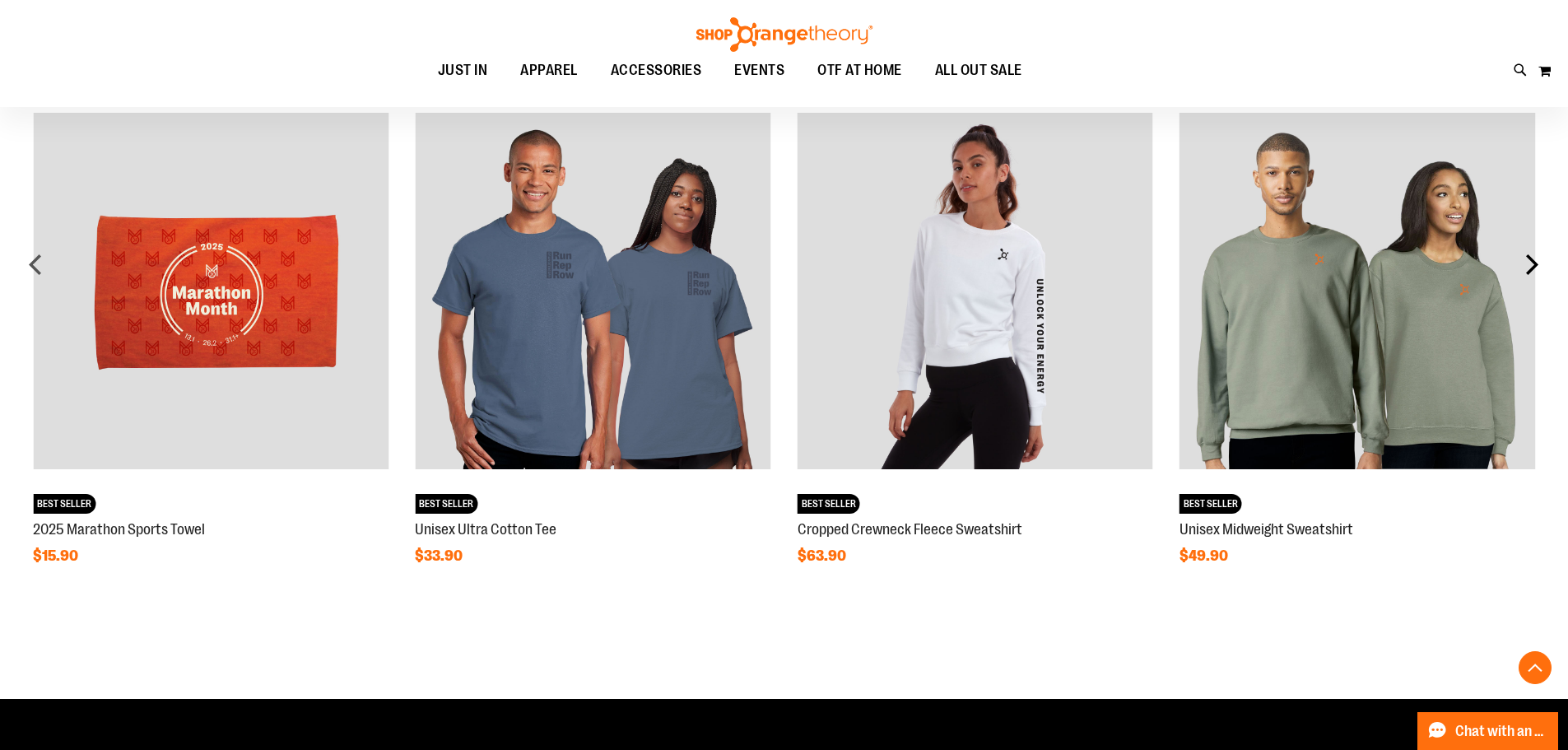
click at [1534, 269] on div "next" at bounding box center [1532, 264] width 33 height 33
